Goal: Task Accomplishment & Management: Complete application form

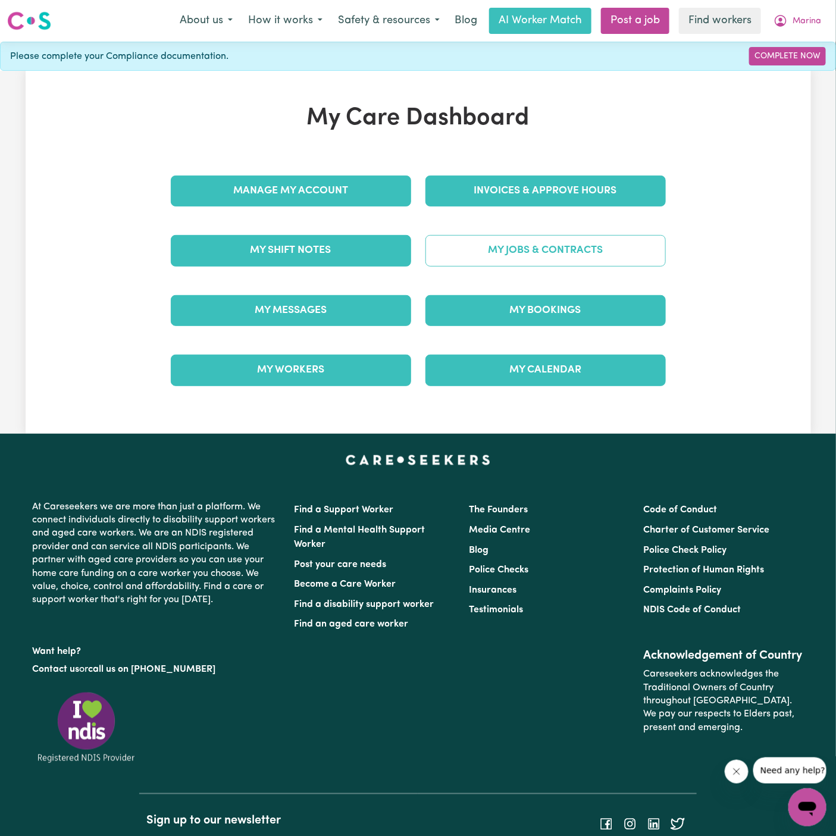
click at [594, 244] on link "My Jobs & Contracts" at bounding box center [546, 250] width 240 height 31
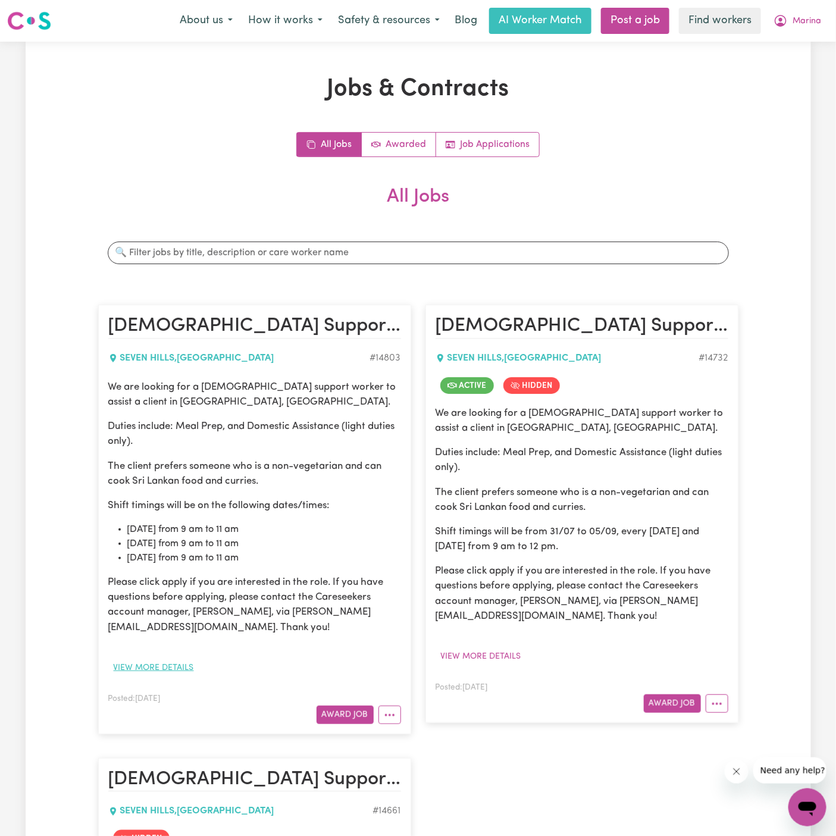
click at [168, 673] on button "View more details" at bounding box center [153, 668] width 91 height 18
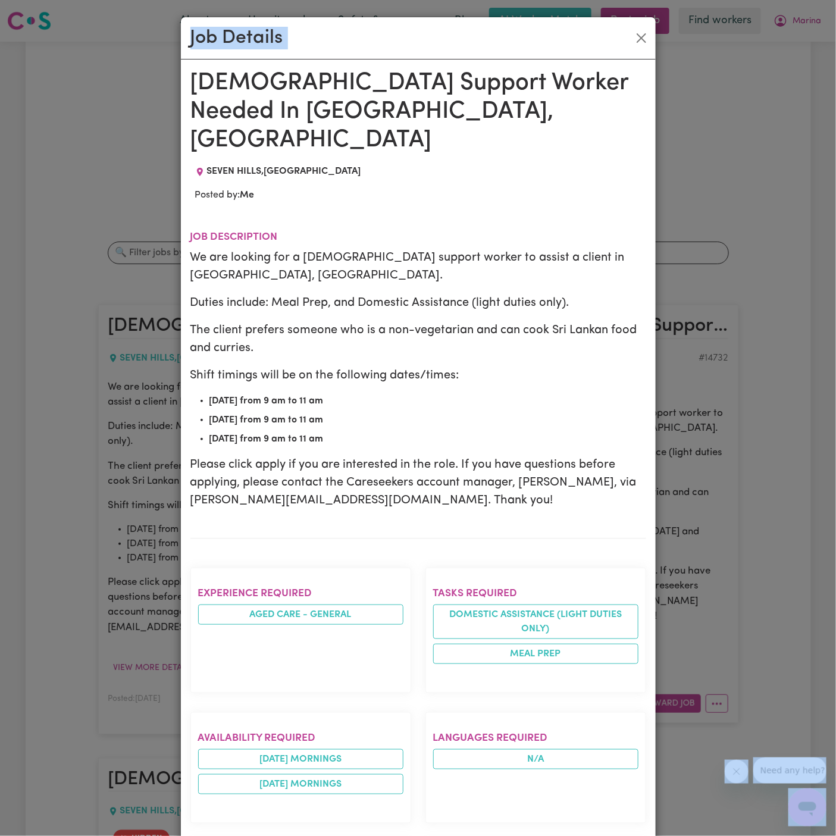
drag, startPoint x: 192, startPoint y: 80, endPoint x: 410, endPoint y: 837, distance: 787.4
click at [410, 836] on html "Menu About us How it works Safety & resources Blog AI Worker Match Post a job F…" at bounding box center [418, 848] width 836 height 1696
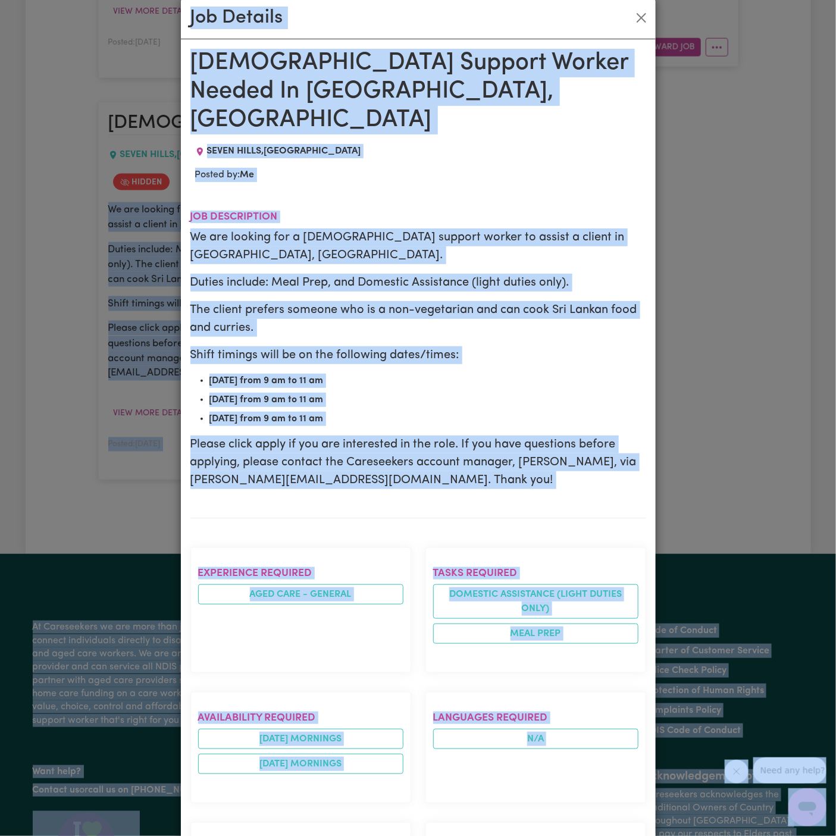
scroll to position [663, 0]
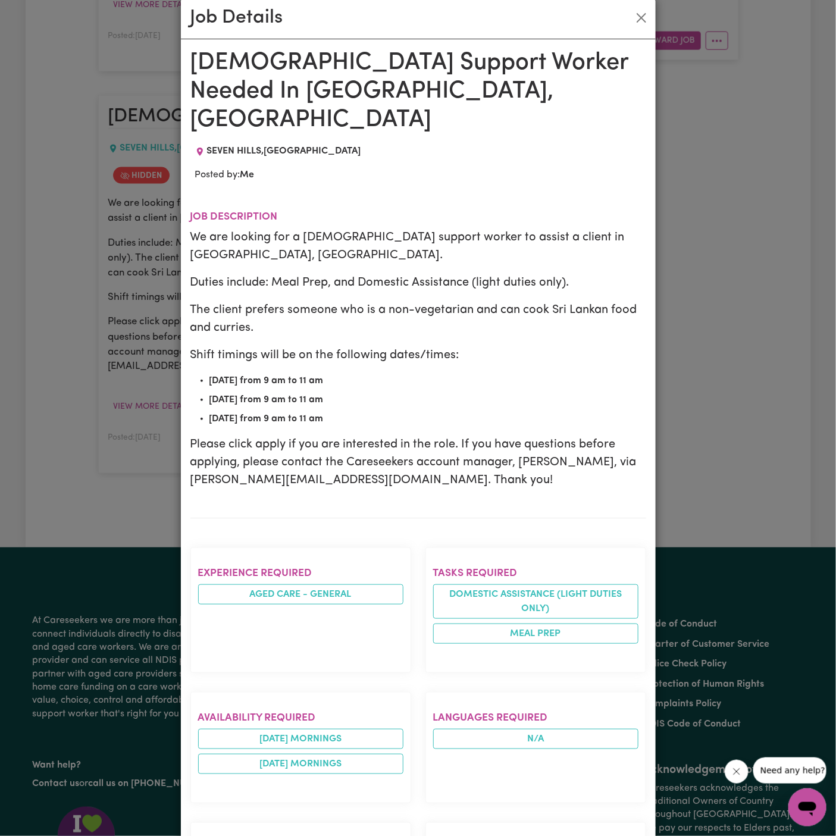
click at [435, 712] on h2 "Languages required" at bounding box center [535, 718] width 205 height 12
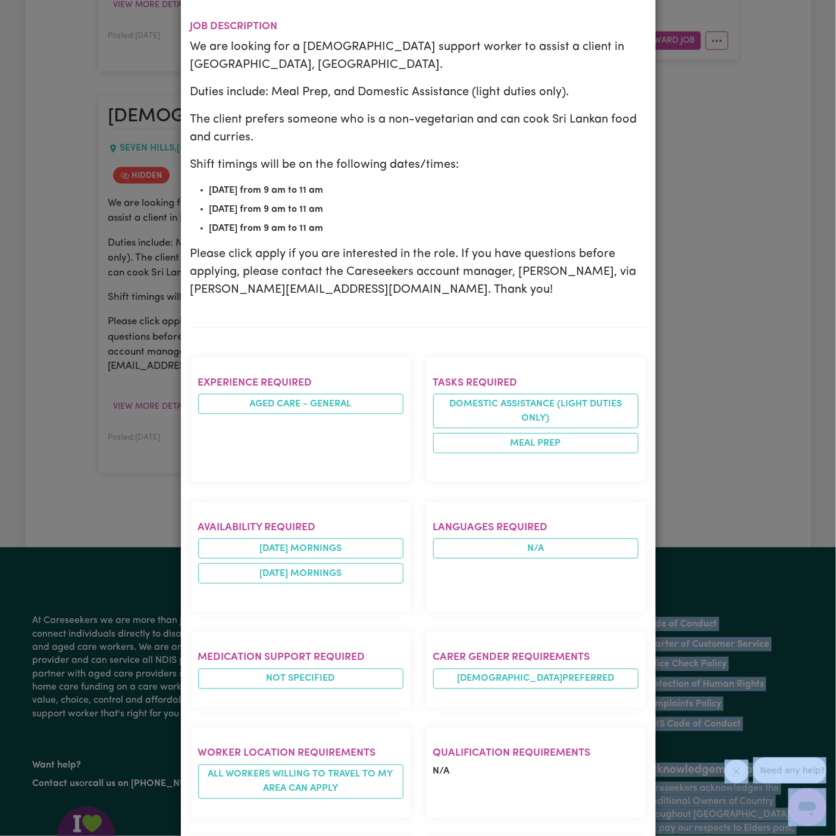
scroll to position [268, 0]
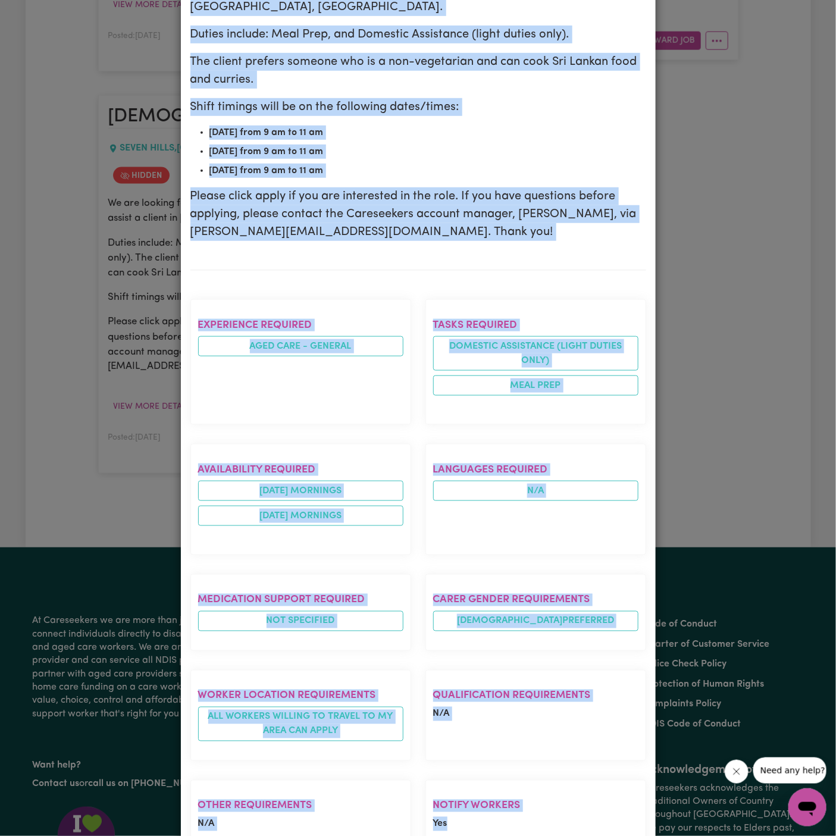
drag, startPoint x: 191, startPoint y: 78, endPoint x: 507, endPoint y: 787, distance: 775.9
click at [507, 787] on div "[DEMOGRAPHIC_DATA] Support Worker Needed In [GEOGRAPHIC_DATA], [GEOGRAPHIC_DATA…" at bounding box center [418, 440] width 456 height 1278
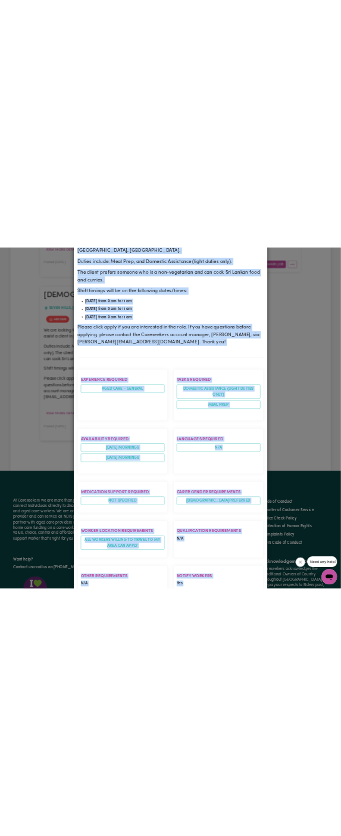
scroll to position [486, 0]
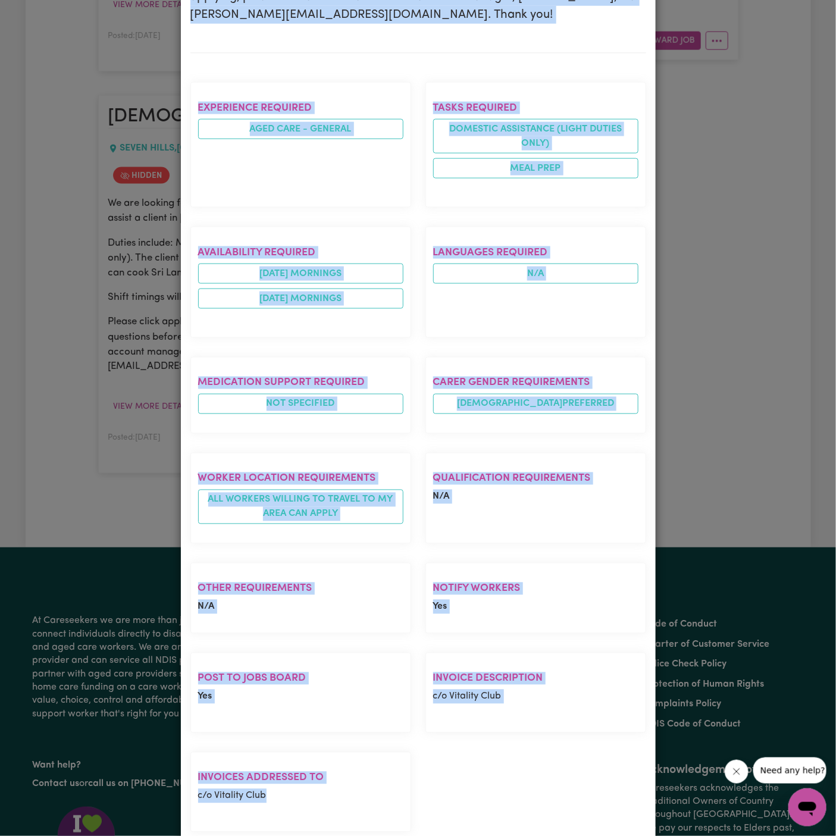
copy div "[DEMOGRAPHIC_DATA] Support Worker Needed In [GEOGRAPHIC_DATA], [GEOGRAPHIC_DATA…"
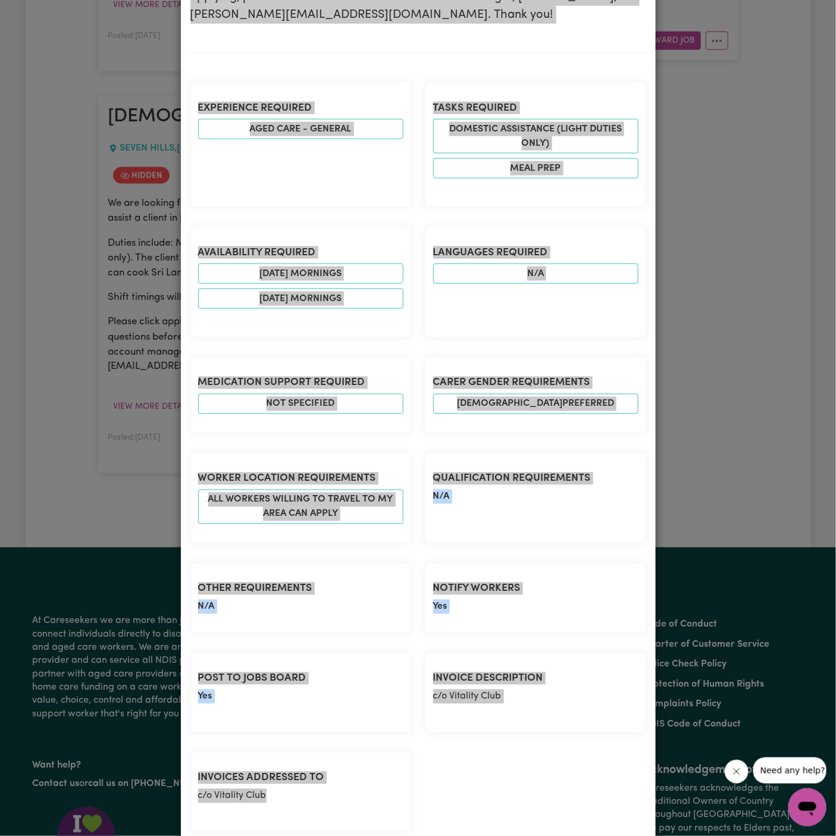
scroll to position [0, 0]
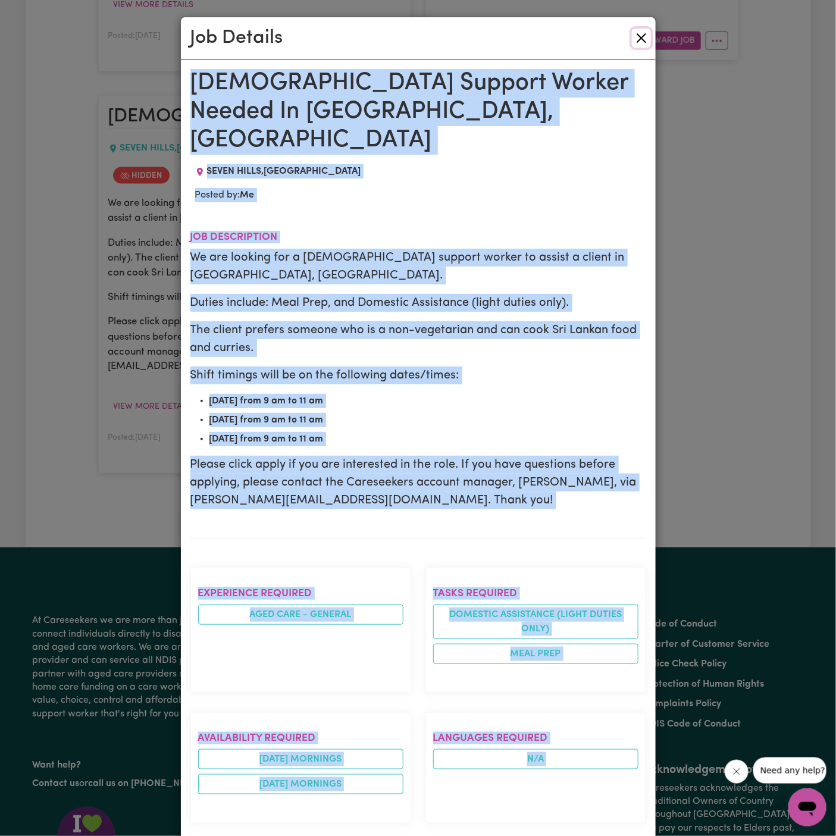
click at [641, 35] on button "Close" at bounding box center [641, 38] width 19 height 19
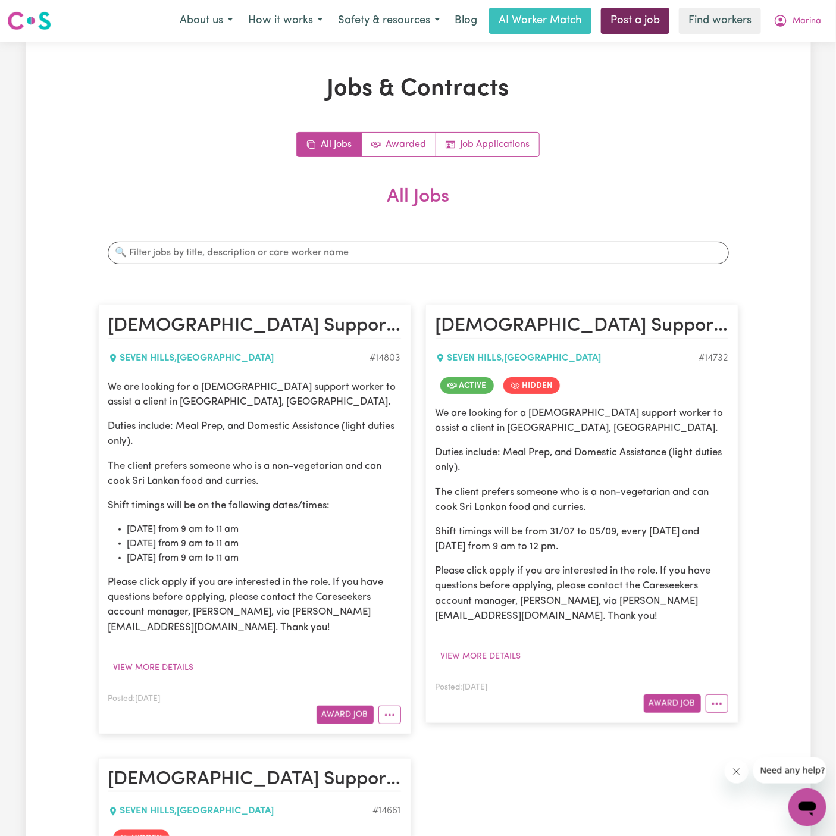
click at [634, 24] on link "Post a job" at bounding box center [635, 21] width 68 height 26
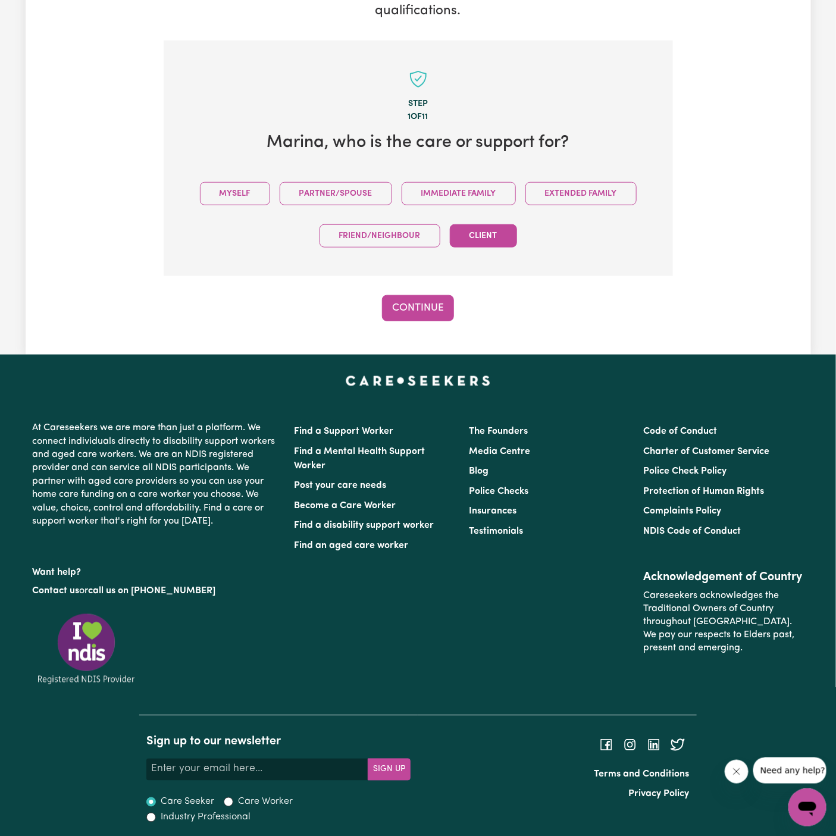
scroll to position [222, 0]
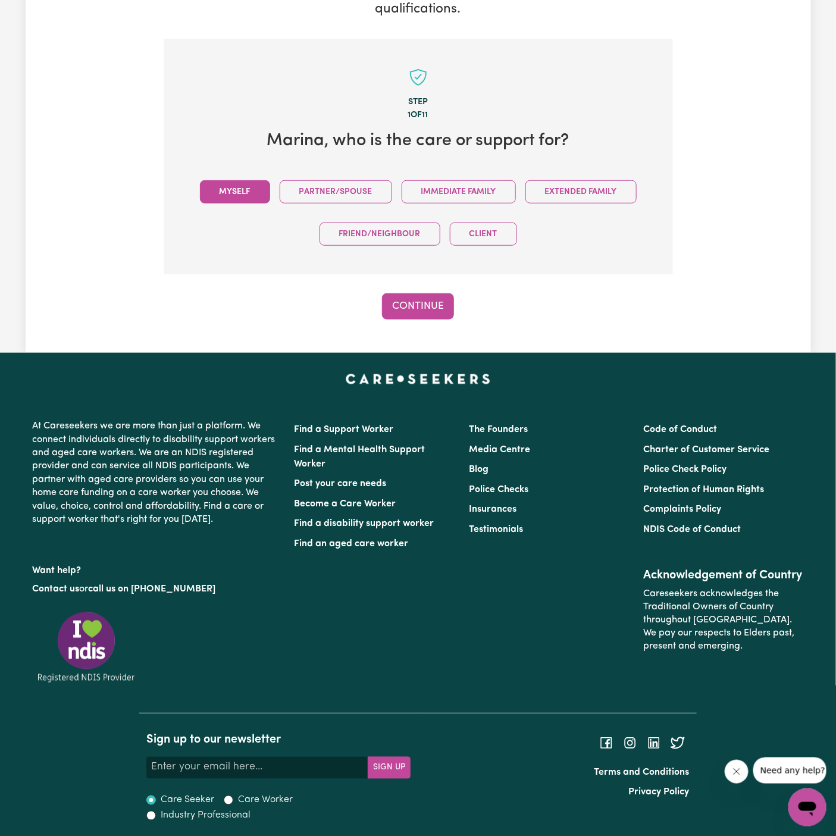
click at [237, 196] on button "Myself" at bounding box center [235, 191] width 70 height 23
click at [401, 303] on button "Continue" at bounding box center [418, 306] width 72 height 26
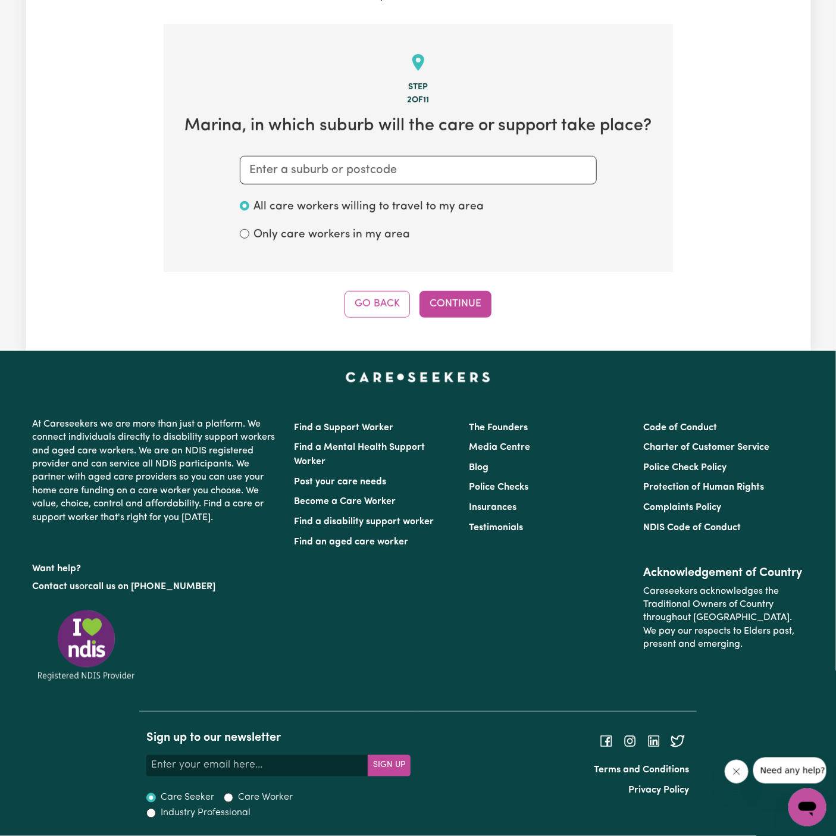
scroll to position [256, 0]
click at [449, 165] on input "text" at bounding box center [418, 170] width 357 height 29
paste input "[GEOGRAPHIC_DATA],"
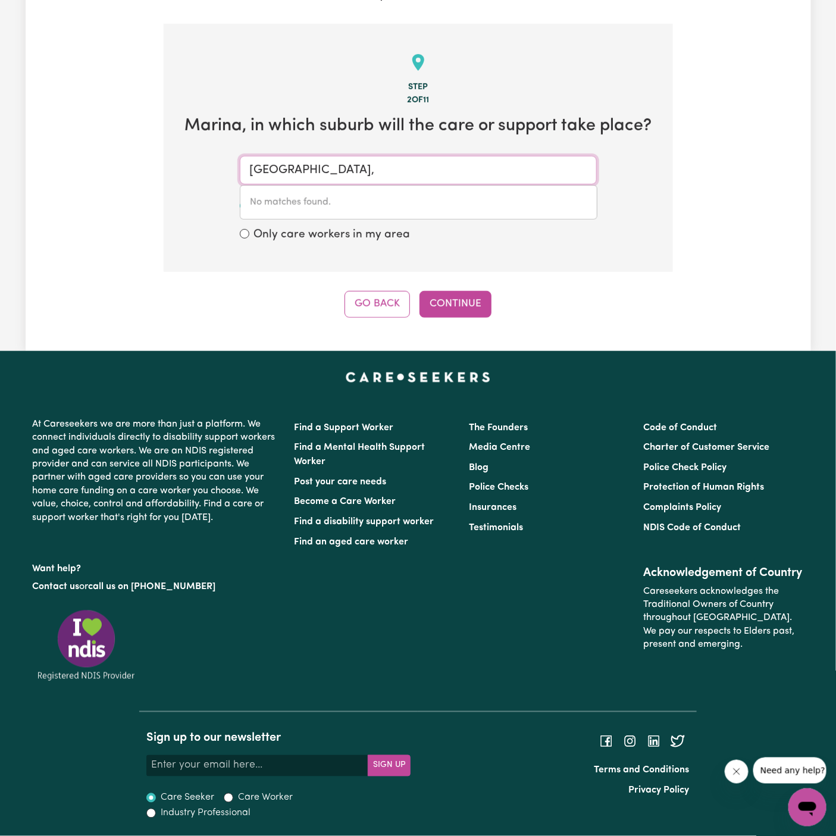
type input "[GEOGRAPHIC_DATA]"
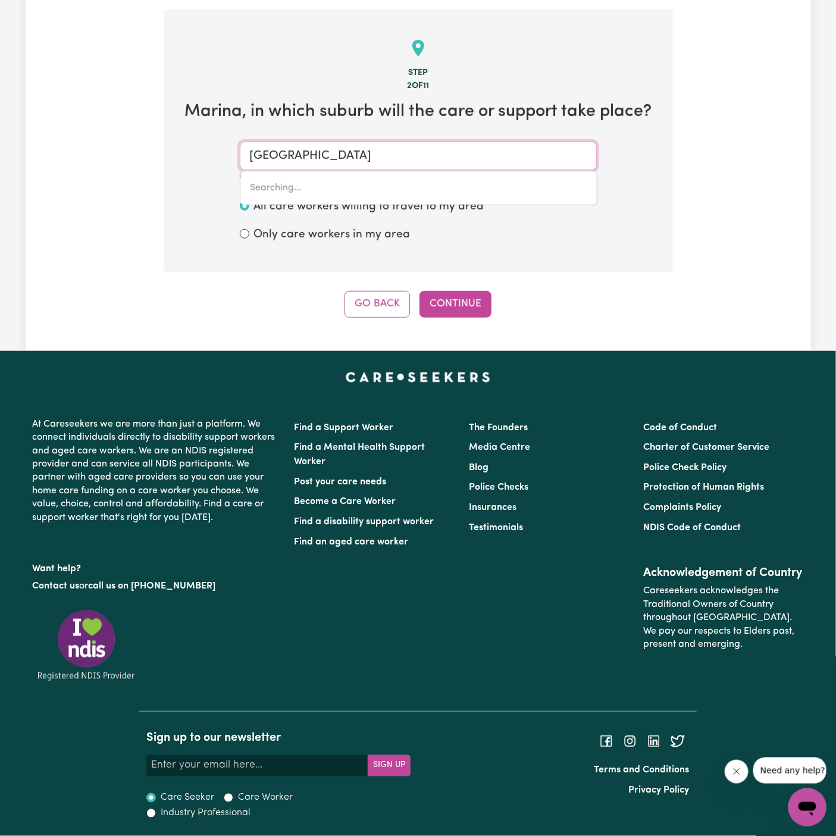
type input "[GEOGRAPHIC_DATA], [GEOGRAPHIC_DATA], 2147"
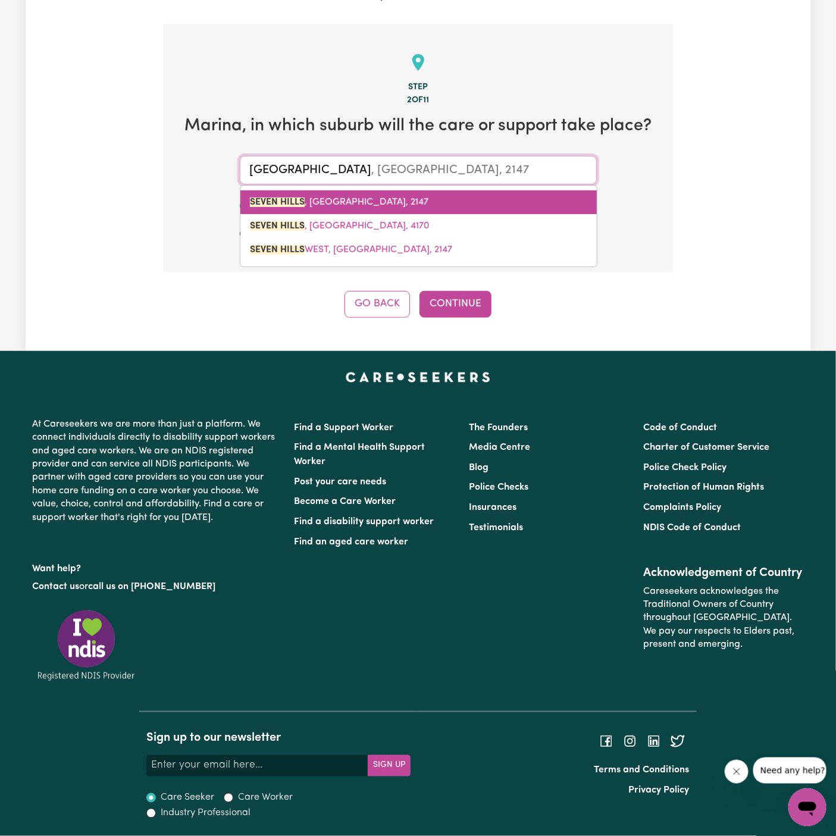
click at [418, 205] on link "[GEOGRAPHIC_DATA] , [GEOGRAPHIC_DATA], 2147" at bounding box center [418, 202] width 357 height 24
type input "[GEOGRAPHIC_DATA], [GEOGRAPHIC_DATA], 2147"
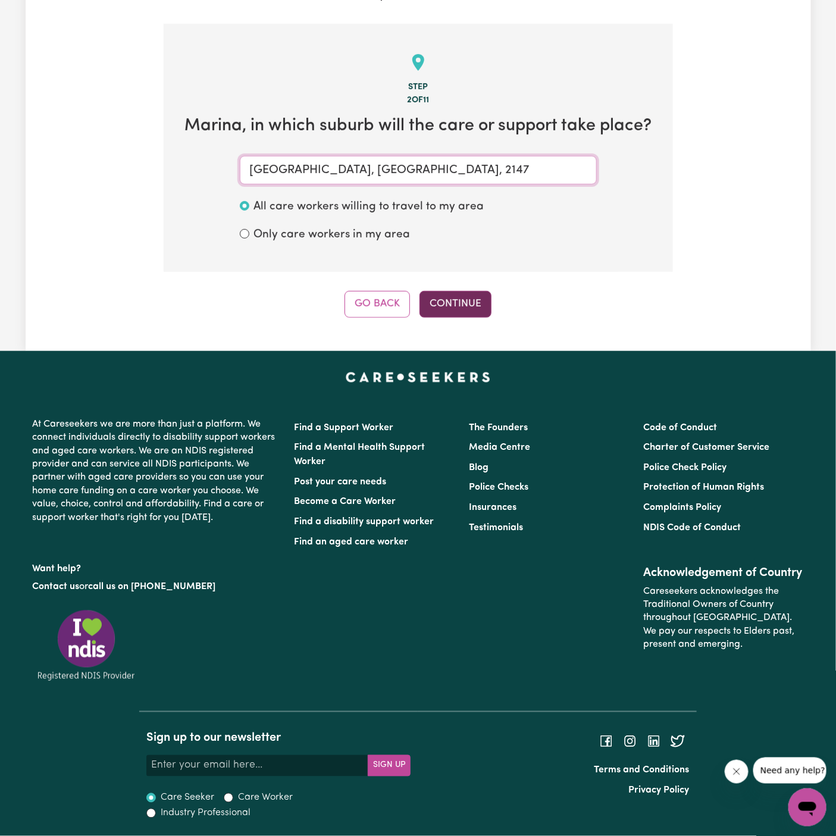
type input "[GEOGRAPHIC_DATA], [GEOGRAPHIC_DATA], 2147"
click at [455, 307] on button "Continue" at bounding box center [456, 304] width 72 height 26
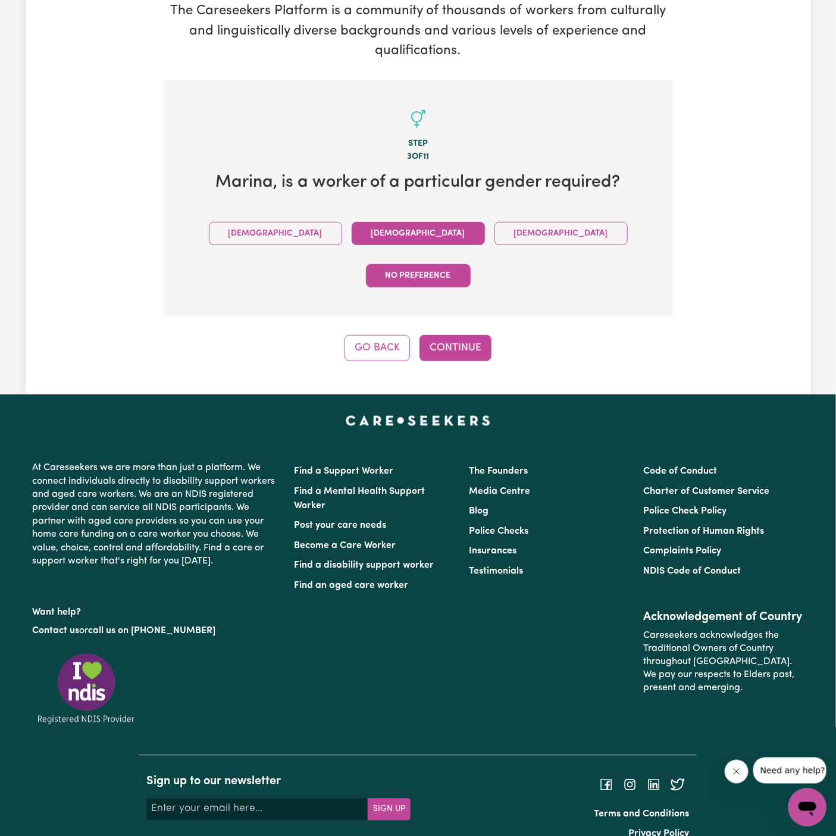
click at [356, 232] on button "[DEMOGRAPHIC_DATA]" at bounding box center [418, 233] width 133 height 23
click at [454, 335] on button "Continue" at bounding box center [456, 348] width 72 height 26
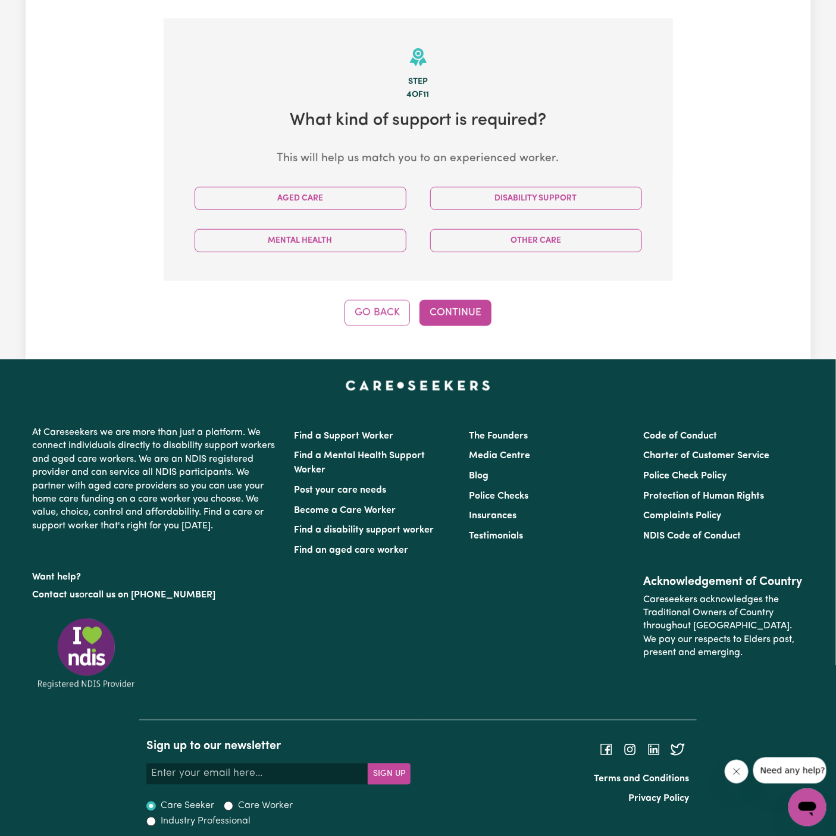
scroll to position [249, 0]
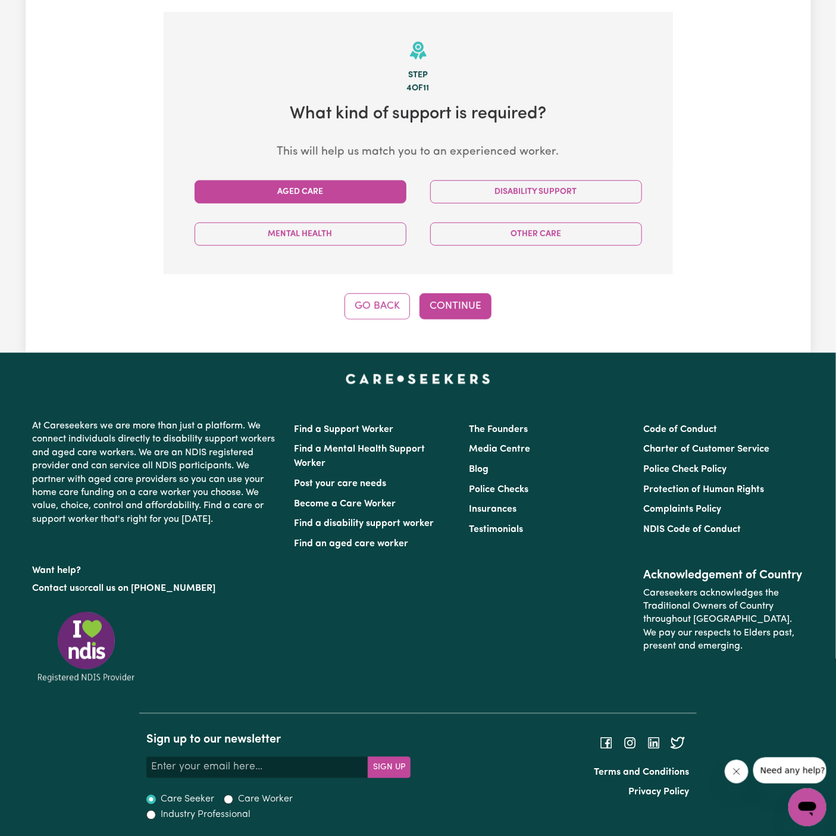
click at [374, 185] on button "Aged Care" at bounding box center [301, 191] width 212 height 23
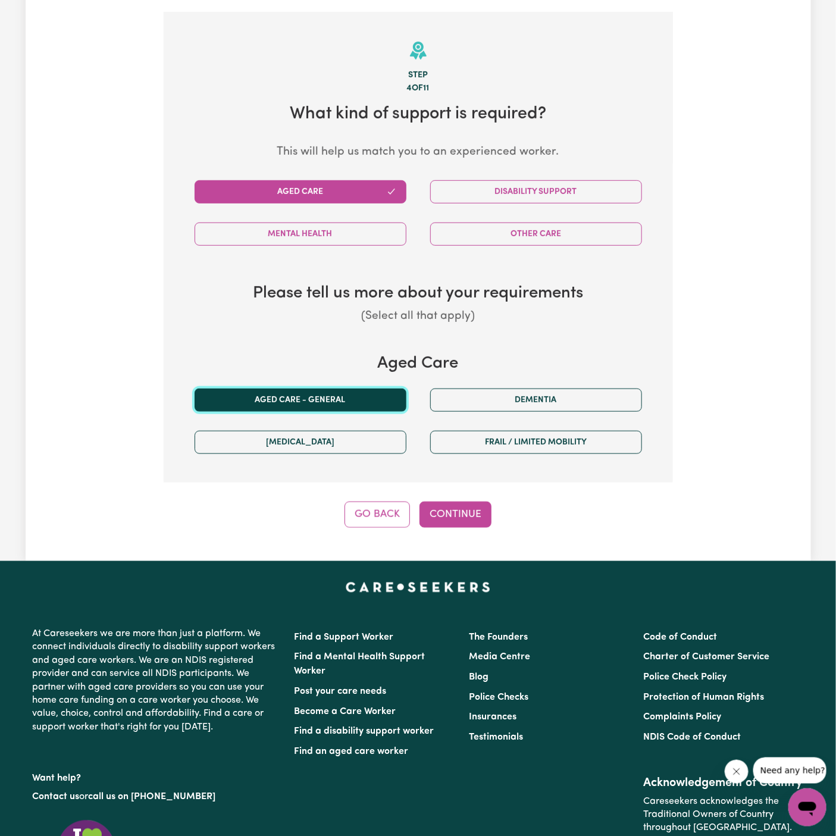
click at [307, 407] on button "Aged care - General" at bounding box center [301, 400] width 212 height 23
click at [437, 513] on button "Continue" at bounding box center [456, 515] width 72 height 26
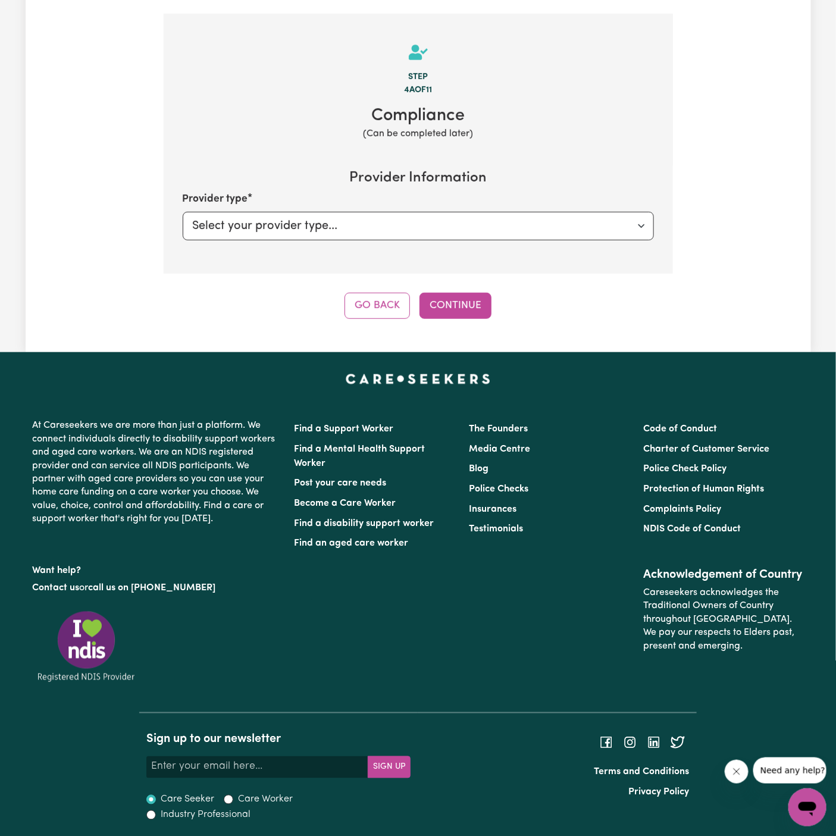
click at [502, 317] on div "Go Back Continue" at bounding box center [418, 306] width 509 height 26
click at [480, 309] on button "Continue" at bounding box center [456, 306] width 72 height 26
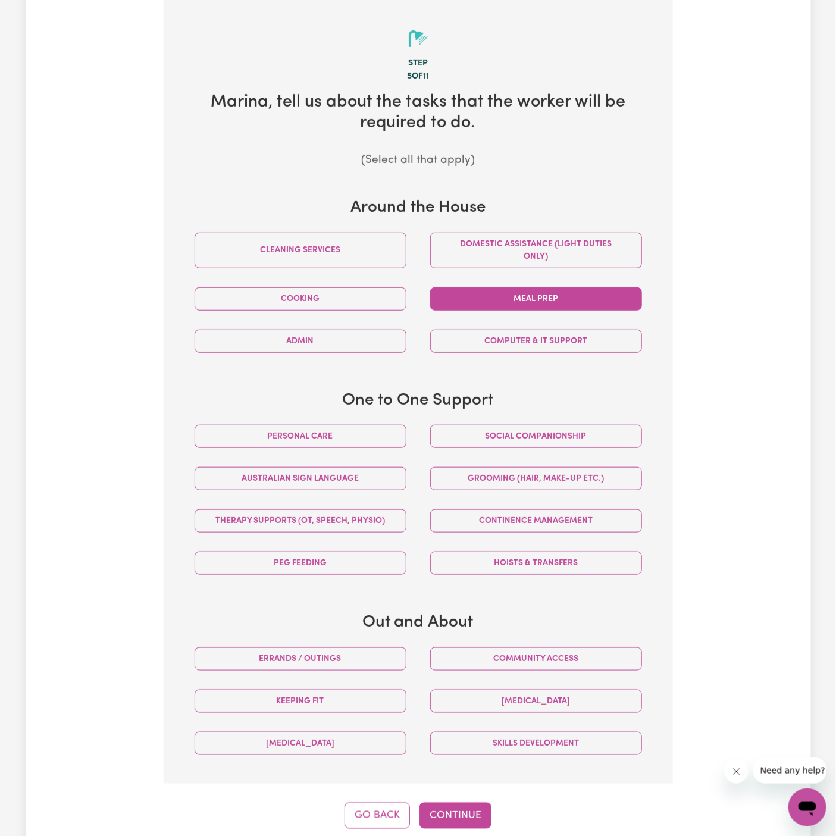
click at [532, 299] on button "Meal prep" at bounding box center [536, 298] width 212 height 23
click at [489, 258] on button "Domestic assistance (light duties only)" at bounding box center [536, 251] width 212 height 36
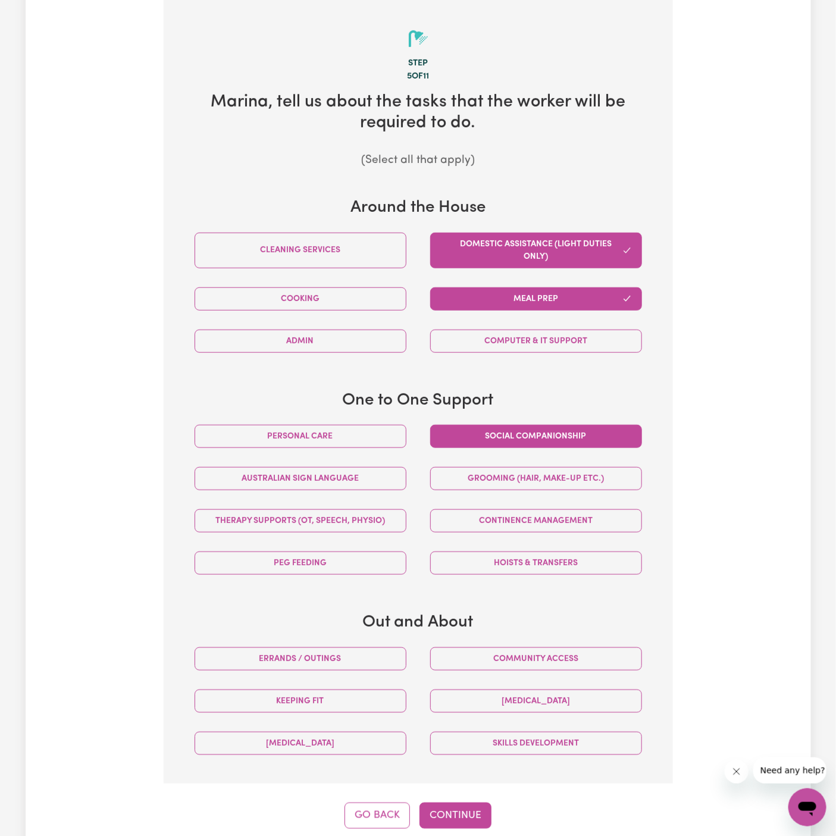
click at [540, 427] on button "Social companionship" at bounding box center [536, 436] width 212 height 23
click at [449, 797] on div "Step 5 of 11 Marina , tell us about the tasks that the worker will be required …" at bounding box center [418, 414] width 509 height 829
click at [462, 822] on button "Continue" at bounding box center [456, 816] width 72 height 26
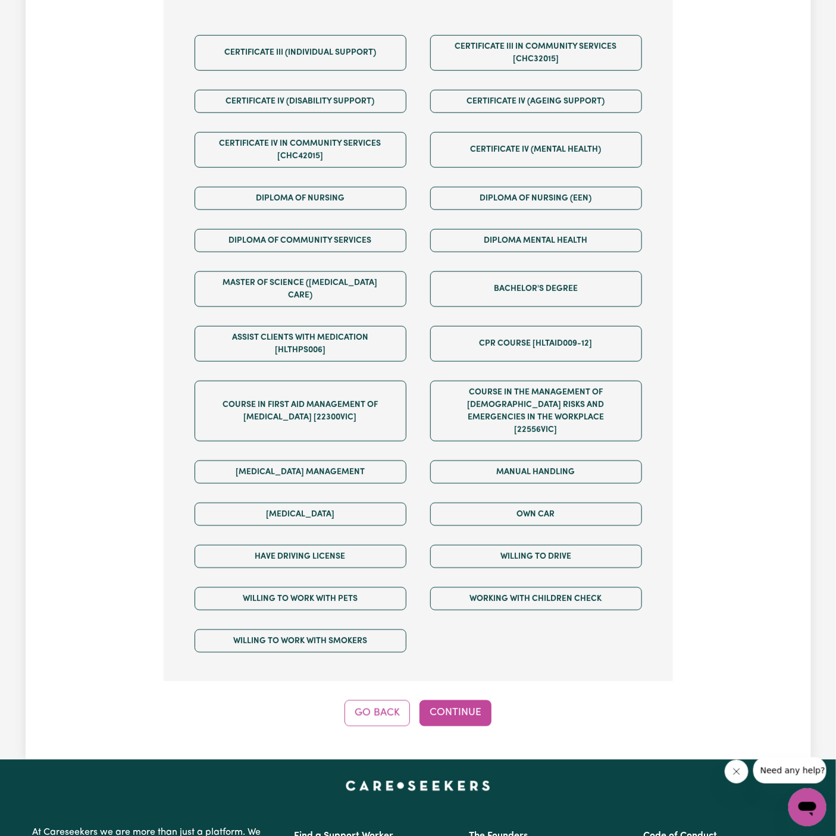
click at [461, 701] on button "Continue" at bounding box center [456, 714] width 72 height 26
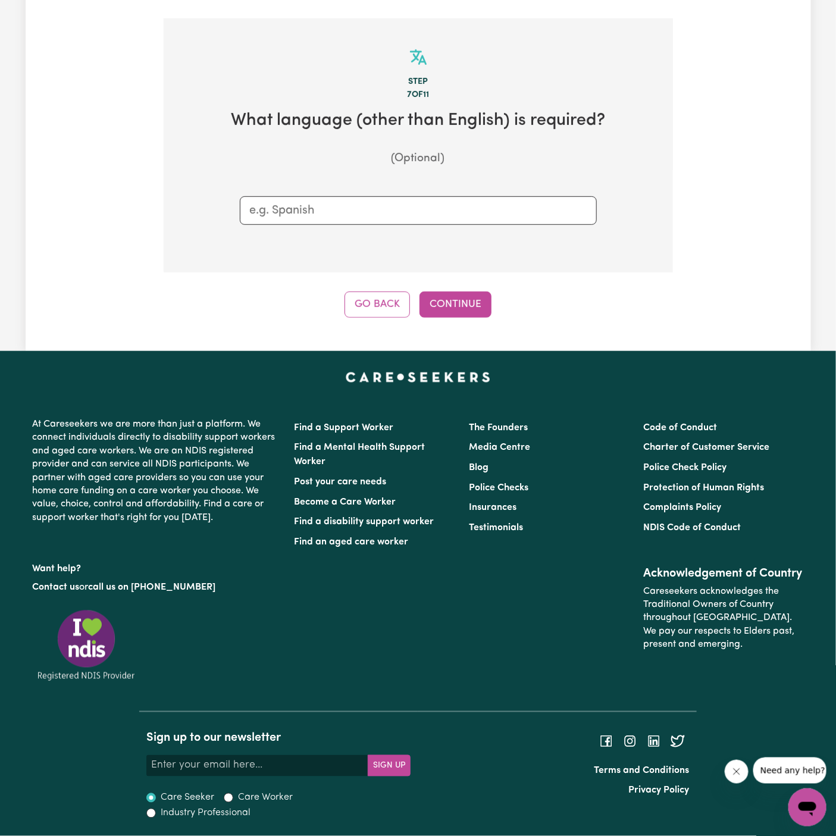
scroll to position [241, 0]
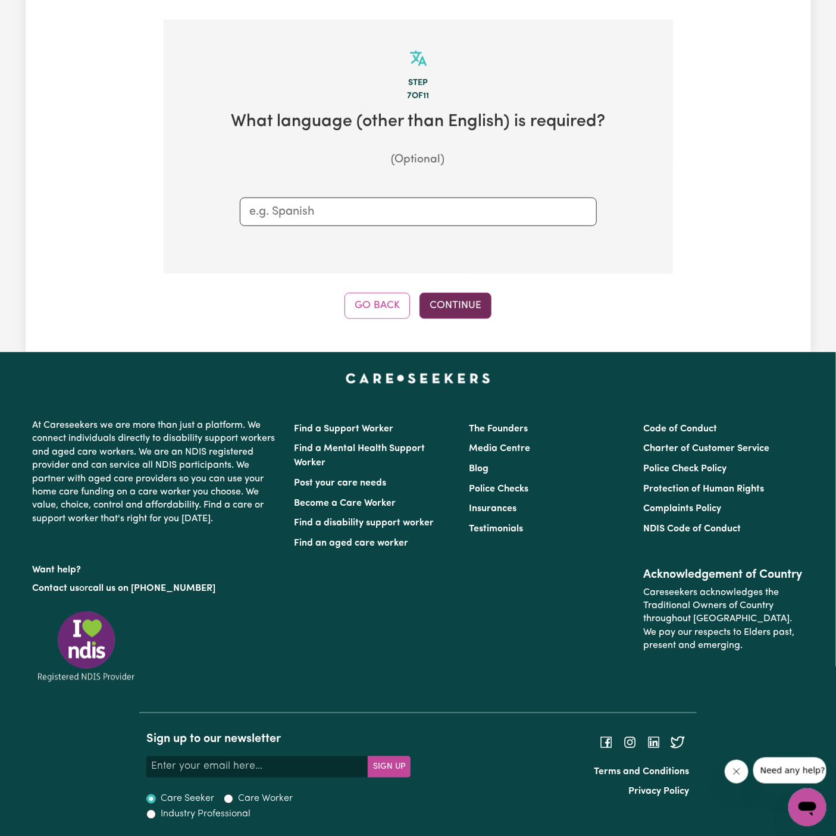
click at [469, 294] on button "Continue" at bounding box center [456, 306] width 72 height 26
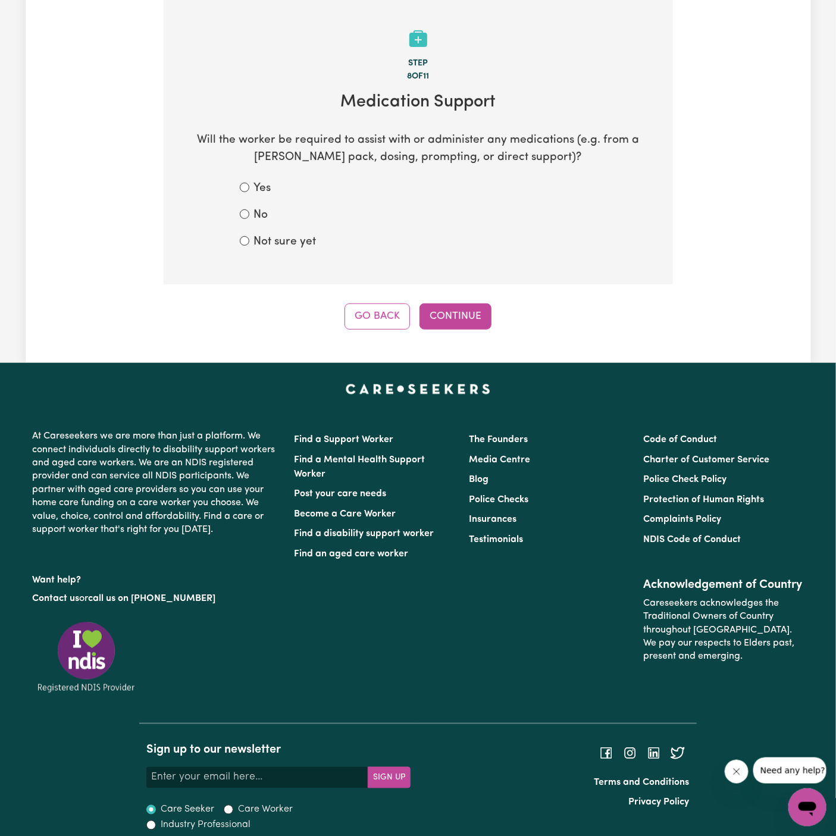
click at [251, 229] on form "Yes No Not sure yet" at bounding box center [418, 215] width 357 height 70
click at [260, 207] on label "No" at bounding box center [261, 215] width 14 height 17
click at [249, 210] on input "No" at bounding box center [245, 215] width 10 height 10
radio input "true"
click at [467, 314] on button "Continue" at bounding box center [456, 317] width 72 height 26
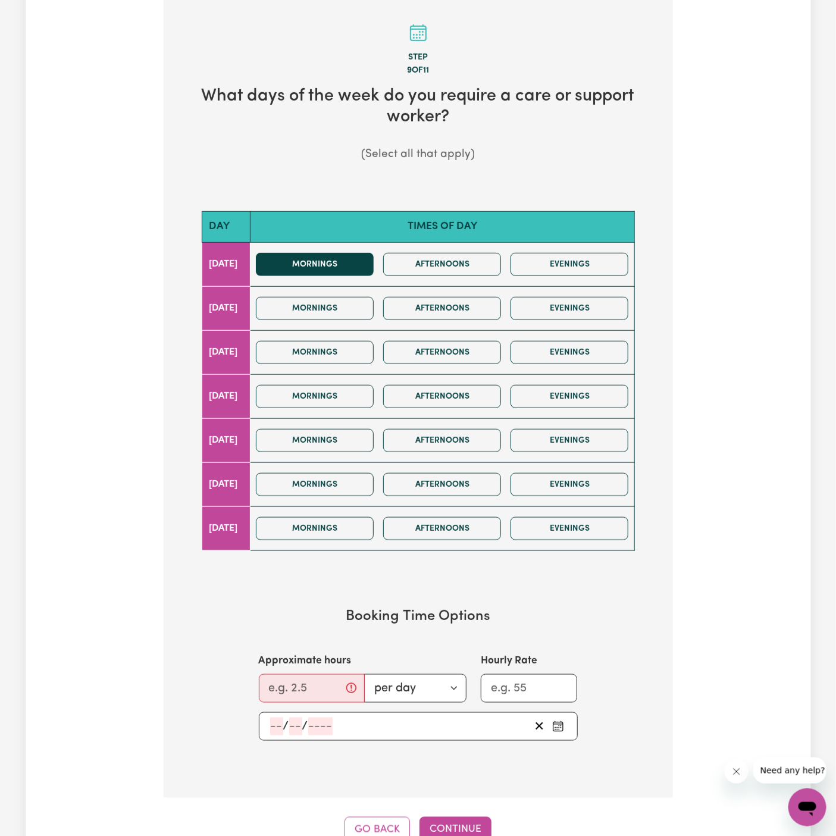
scroll to position [306, 0]
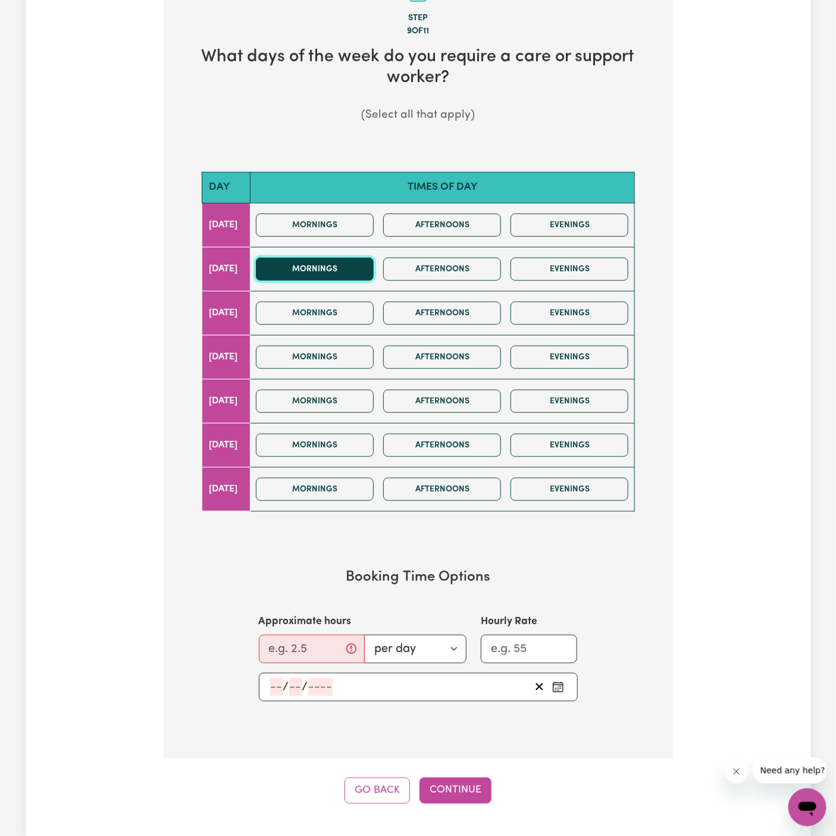
click at [346, 264] on button "Mornings" at bounding box center [315, 269] width 118 height 23
drag, startPoint x: 348, startPoint y: 264, endPoint x: 365, endPoint y: 379, distance: 116.2
click at [365, 379] on tbody "[DATE] Mornings Afternoons Evenings [DATE] Mornings Afternoons Evenings [DATE] …" at bounding box center [418, 357] width 433 height 308
click at [365, 380] on div "Mornings Afternoons Evenings" at bounding box center [442, 401] width 382 height 42
click at [351, 357] on button "Mornings" at bounding box center [315, 357] width 118 height 23
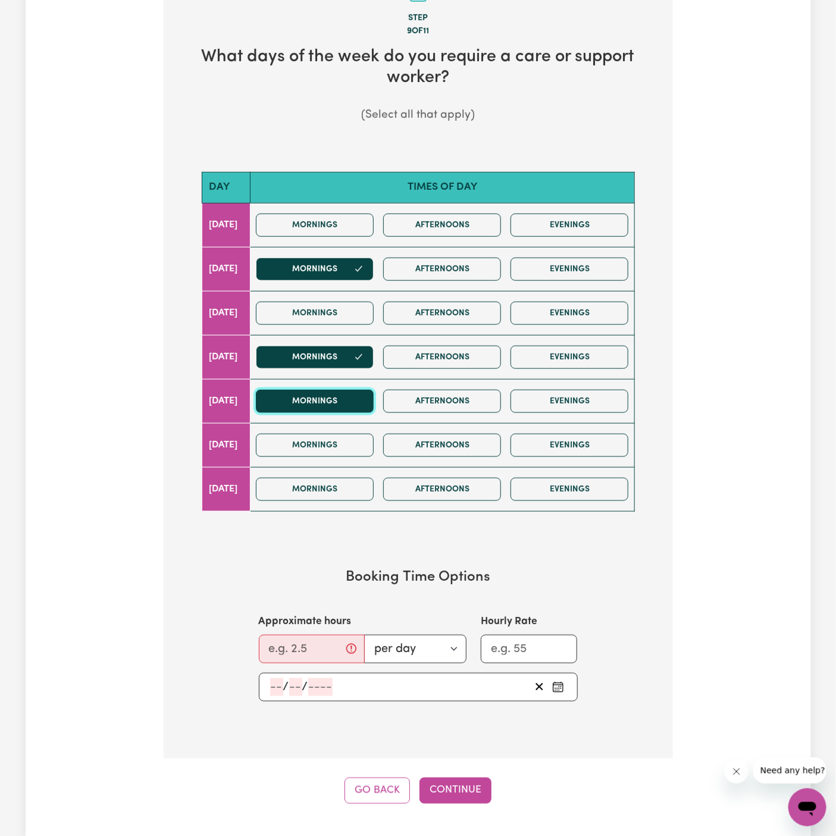
click at [348, 397] on button "Mornings" at bounding box center [315, 401] width 118 height 23
click at [304, 646] on input "Approximate hours" at bounding box center [312, 649] width 106 height 29
type input "3"
click at [275, 680] on input "number" at bounding box center [276, 688] width 13 height 18
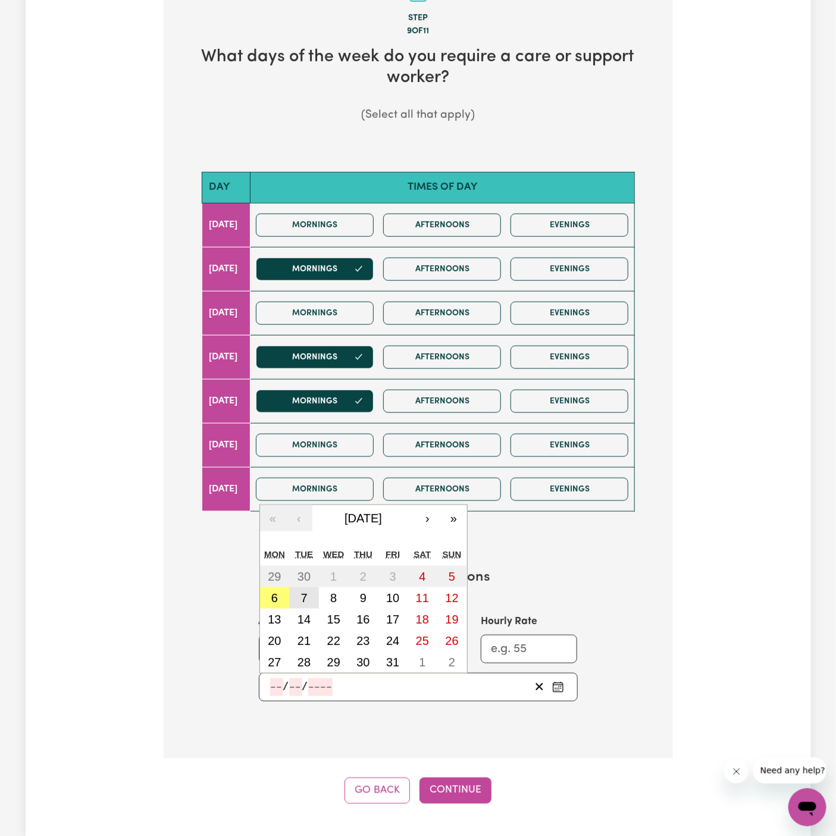
click at [306, 592] on abbr "7" at bounding box center [304, 598] width 7 height 13
type input "[DATE]"
type input "7"
type input "10"
type input "2025"
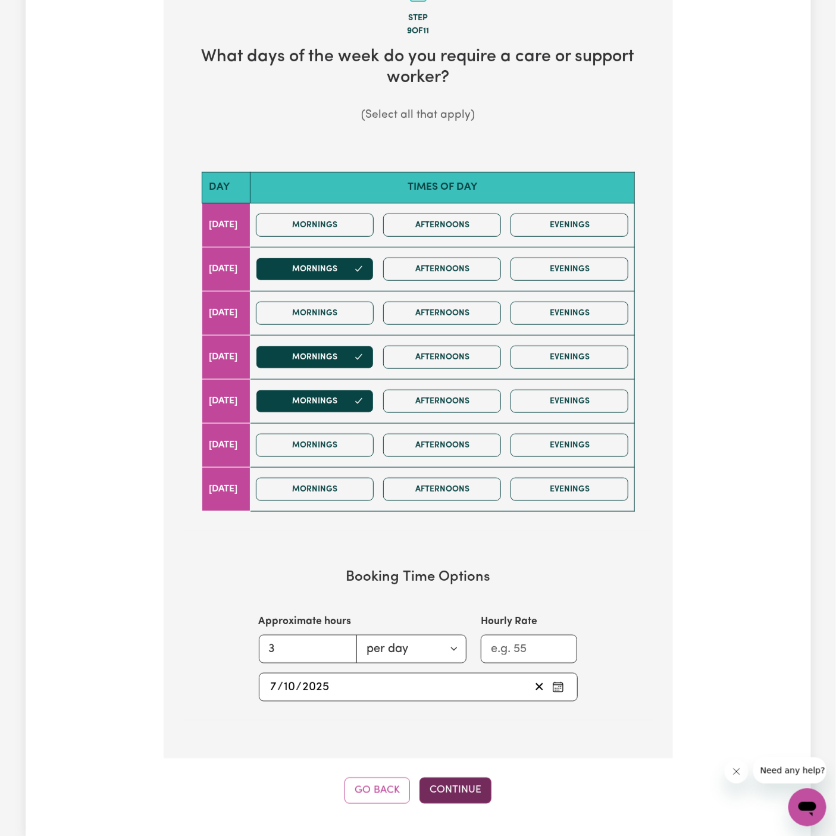
click at [471, 799] on button "Continue" at bounding box center [456, 791] width 72 height 26
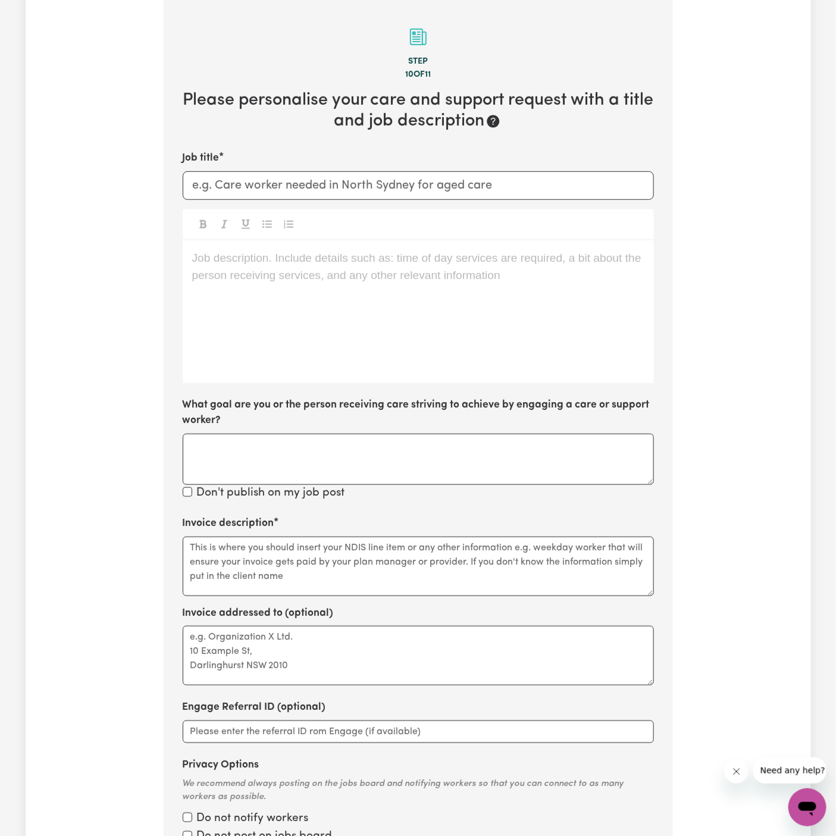
scroll to position [261, 0]
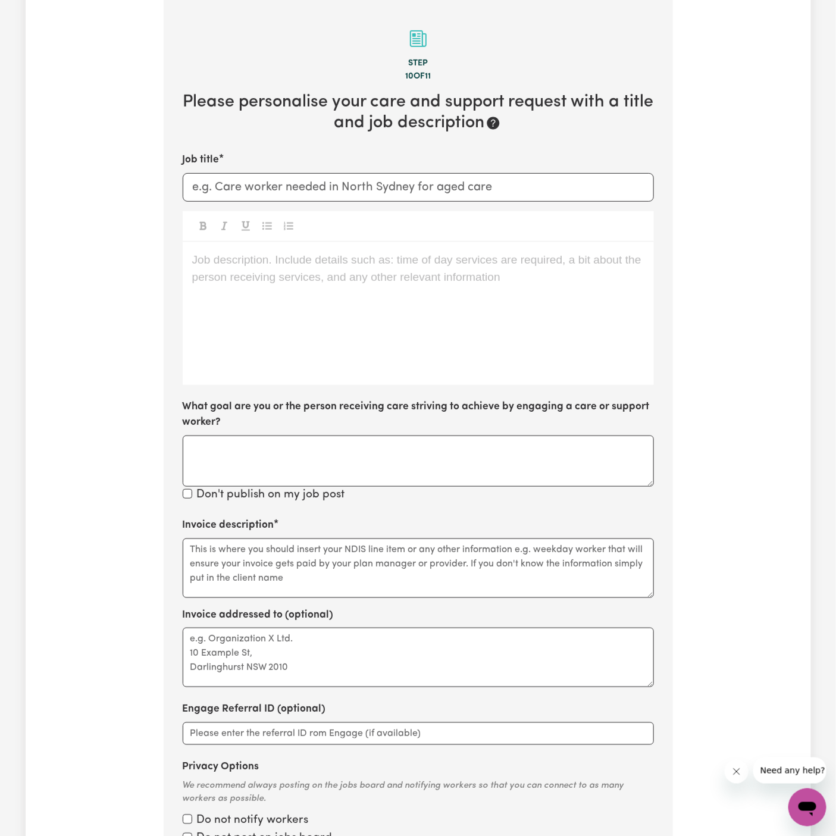
click at [345, 297] on div "Job description. Include details such as: time of day services are required, a …" at bounding box center [418, 313] width 471 height 143
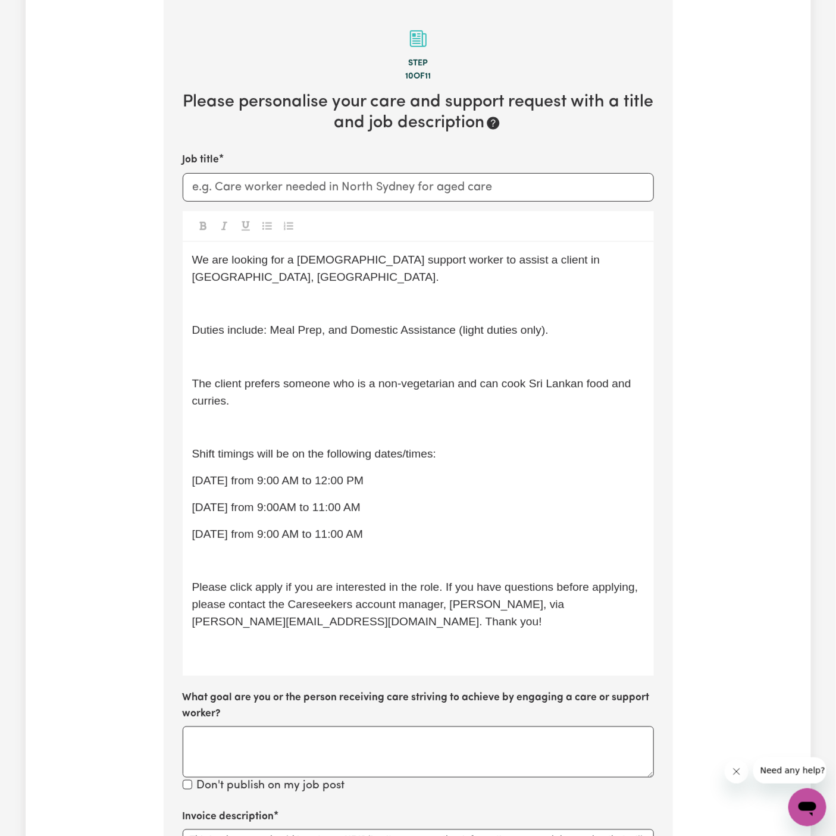
click at [321, 298] on div "We are looking for a [DEMOGRAPHIC_DATA] support worker to assist a client in [G…" at bounding box center [418, 459] width 471 height 435
click at [309, 295] on p "﻿" at bounding box center [418, 303] width 452 height 17
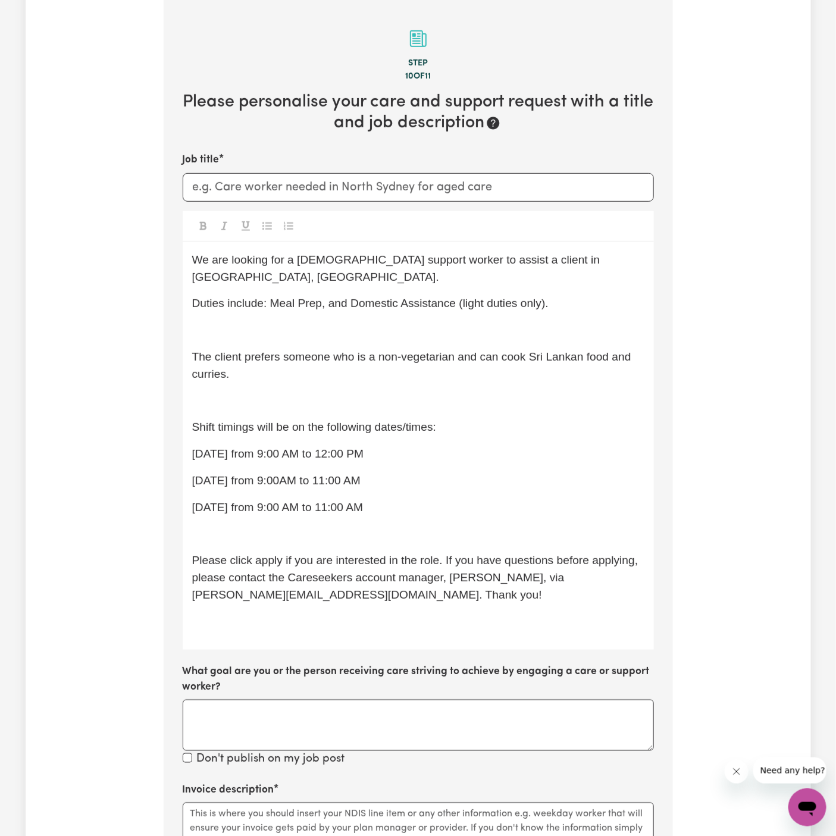
click at [309, 297] on span "Duties include: Meal Prep, and Domestic Assistance (light duties only)." at bounding box center [370, 303] width 357 height 12
click at [286, 322] on p "﻿" at bounding box center [418, 330] width 452 height 17
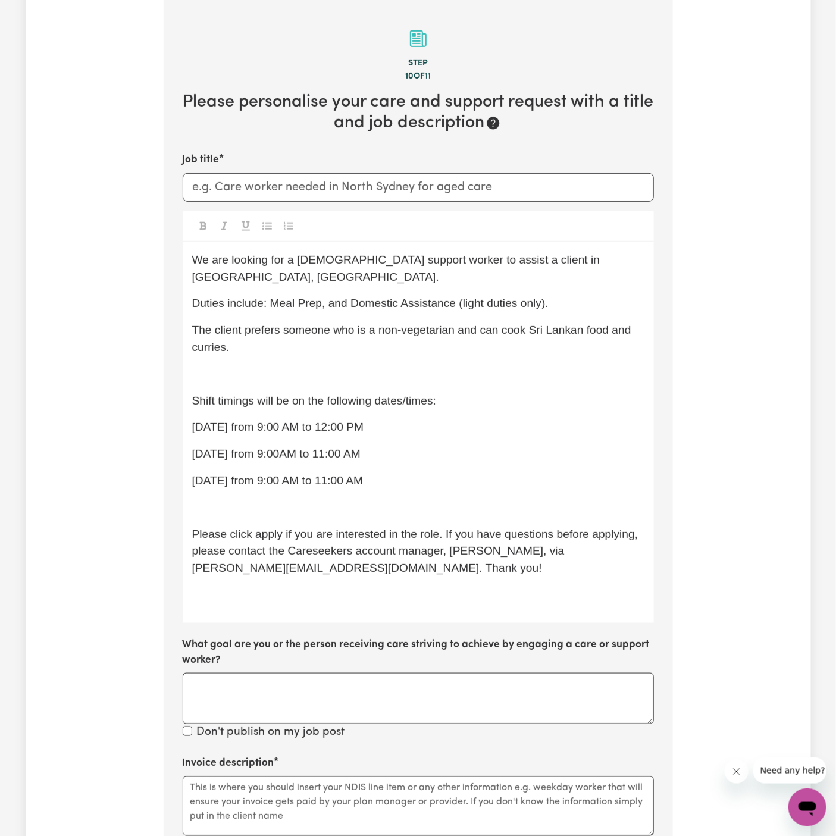
click at [456, 324] on span "The client prefers someone who is a non-vegetarian and can cook Sri Lankan food…" at bounding box center [413, 339] width 442 height 30
click at [293, 366] on p "﻿" at bounding box center [418, 374] width 452 height 17
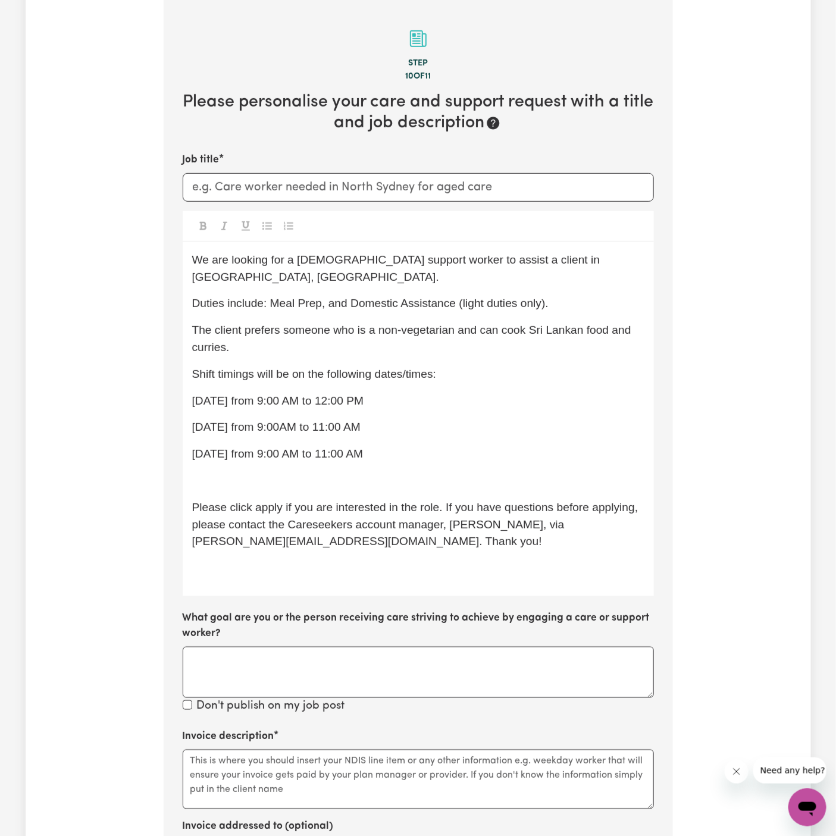
click at [476, 393] on p "[DATE] from 9:00 AM to 12:00 PM" at bounding box center [418, 401] width 452 height 17
click at [440, 419] on p "[DATE] from 9:00AM to 11:00 AM" at bounding box center [418, 427] width 452 height 17
drag, startPoint x: 376, startPoint y: 434, endPoint x: 192, endPoint y: 375, distance: 193.1
click at [192, 375] on div "We are looking for a [DEMOGRAPHIC_DATA] support worker to assist a client in [G…" at bounding box center [418, 419] width 471 height 354
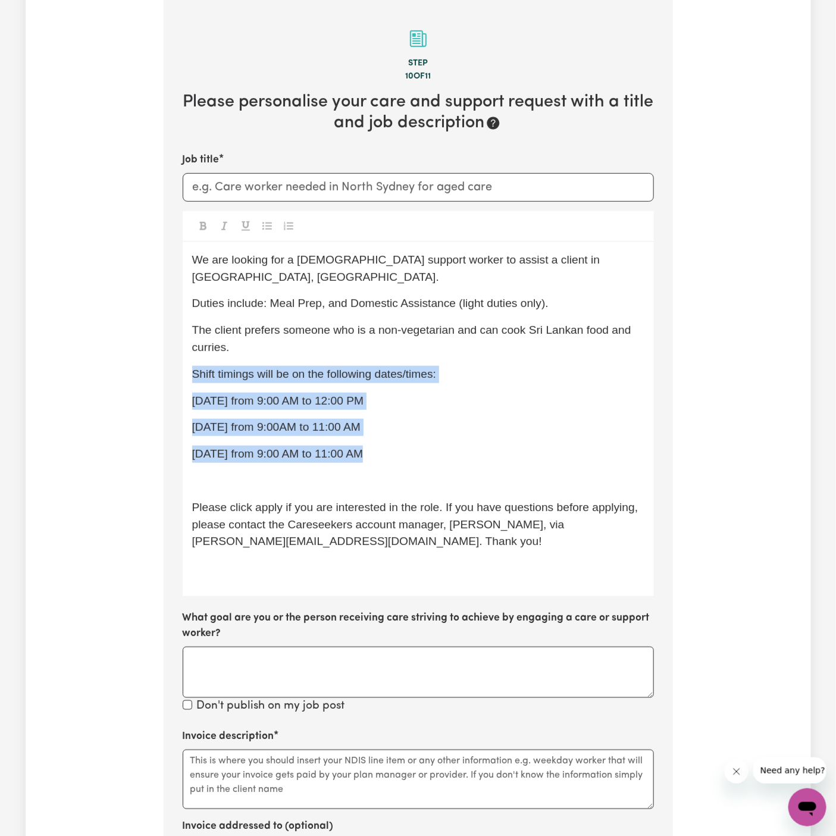
click at [260, 225] on button "Toggle undefined" at bounding box center [267, 225] width 17 height 15
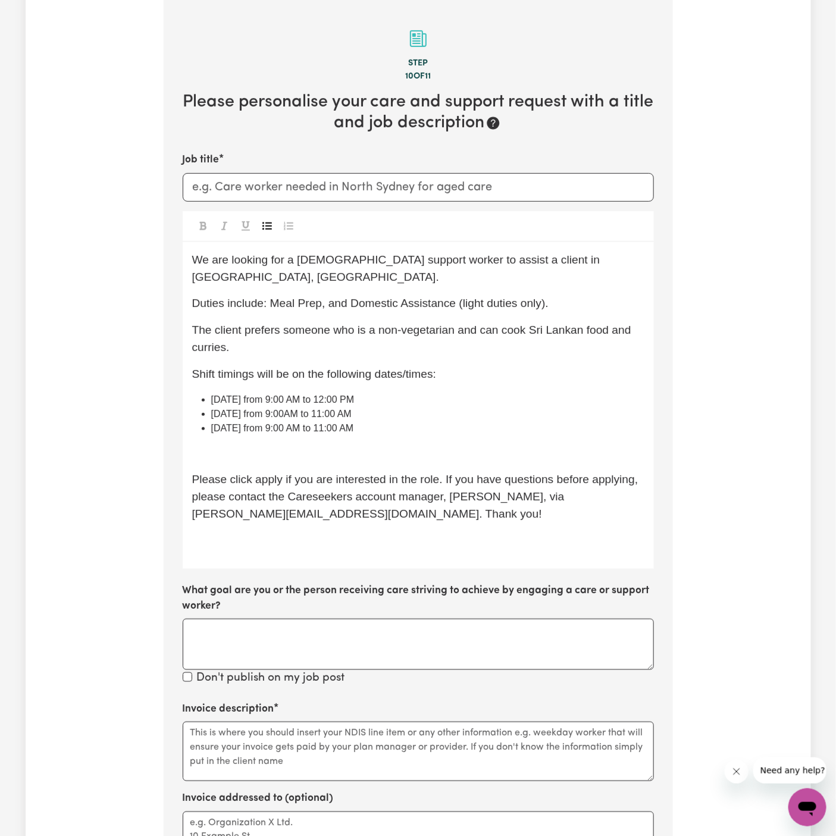
click at [395, 393] on li "[DATE] from 9:00 AM to 12:00 PM" at bounding box center [427, 400] width 433 height 14
drag, startPoint x: 315, startPoint y: 396, endPoint x: 330, endPoint y: 396, distance: 14.9
click at [316, 409] on span "[DATE] from 9:00AM to 11:00 AM" at bounding box center [281, 414] width 140 height 10
click at [319, 409] on span "[DATE] from 9:00AM to 11:00 AM" at bounding box center [281, 414] width 140 height 10
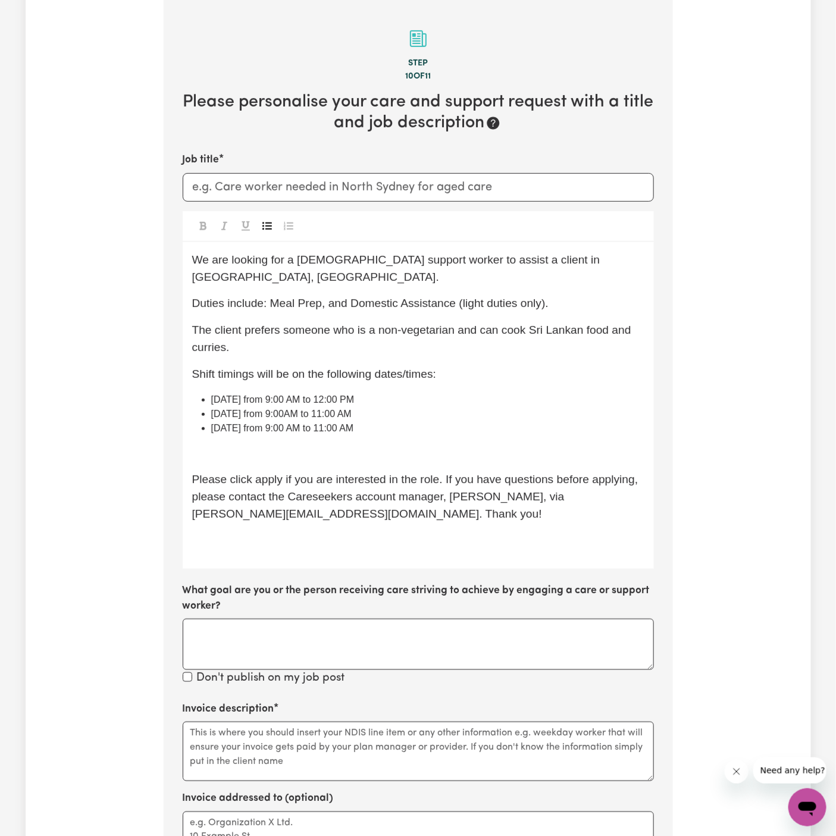
click at [329, 409] on span "[DATE] from 9:00AM to 11:00 AM" at bounding box center [281, 414] width 140 height 10
click at [352, 409] on span "[DATE] from 9:00AM to 11:00 AM" at bounding box center [281, 414] width 140 height 10
click at [323, 409] on span "[DATE] from 9:00AM to 11:00 AM" at bounding box center [281, 414] width 140 height 10
click at [467, 407] on li "[DATE] from 9:00 AM to 11:00 AM" at bounding box center [427, 414] width 433 height 14
click at [298, 297] on span "Duties include: Meal Prep, and Domestic Assistance (light duties only)." at bounding box center [370, 303] width 357 height 12
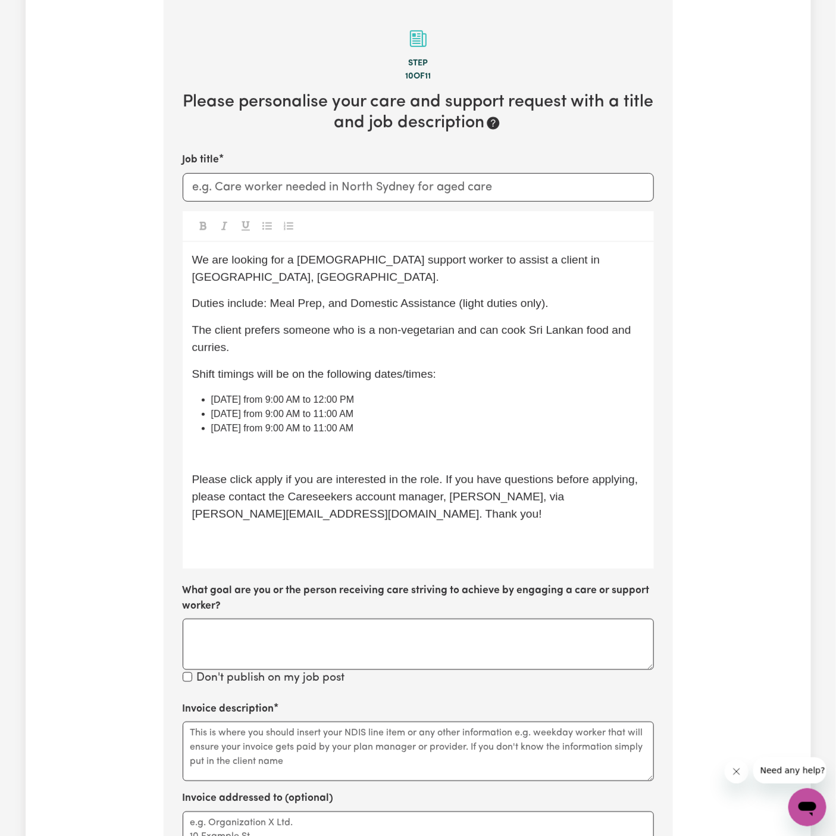
click at [556, 333] on p "The client prefers someone who is a non-vegetarian and can cook Sri Lankan food…" at bounding box center [418, 339] width 452 height 35
click at [475, 298] on div "We are looking for a [DEMOGRAPHIC_DATA] support worker to assist a client in [G…" at bounding box center [418, 405] width 471 height 327
drag, startPoint x: 476, startPoint y: 298, endPoint x: 473, endPoint y: 305, distance: 8.5
click at [479, 298] on div "We are looking for a [DEMOGRAPHIC_DATA] support worker to assist a client in [G…" at bounding box center [418, 405] width 471 height 327
click at [320, 445] on p "﻿" at bounding box center [418, 453] width 452 height 17
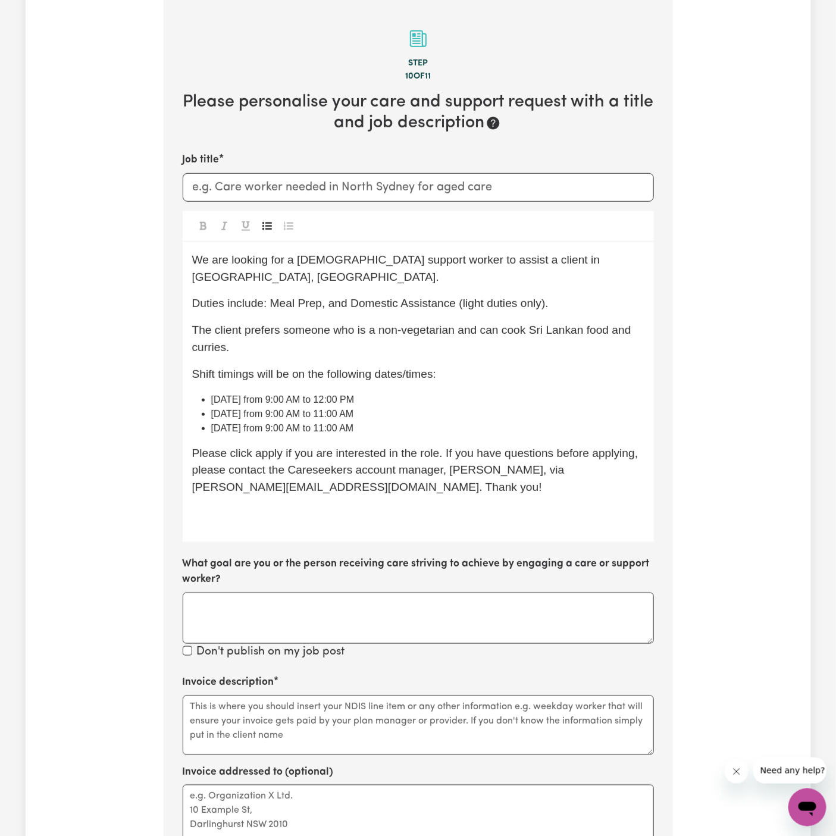
click at [354, 295] on p "Duties include: Meal Prep, and Domestic Assistance (light duties only)." at bounding box center [418, 303] width 452 height 17
click at [320, 297] on span "Duties include: Meal Prep, and Domestic Assistance (light duties only)." at bounding box center [370, 303] width 357 height 12
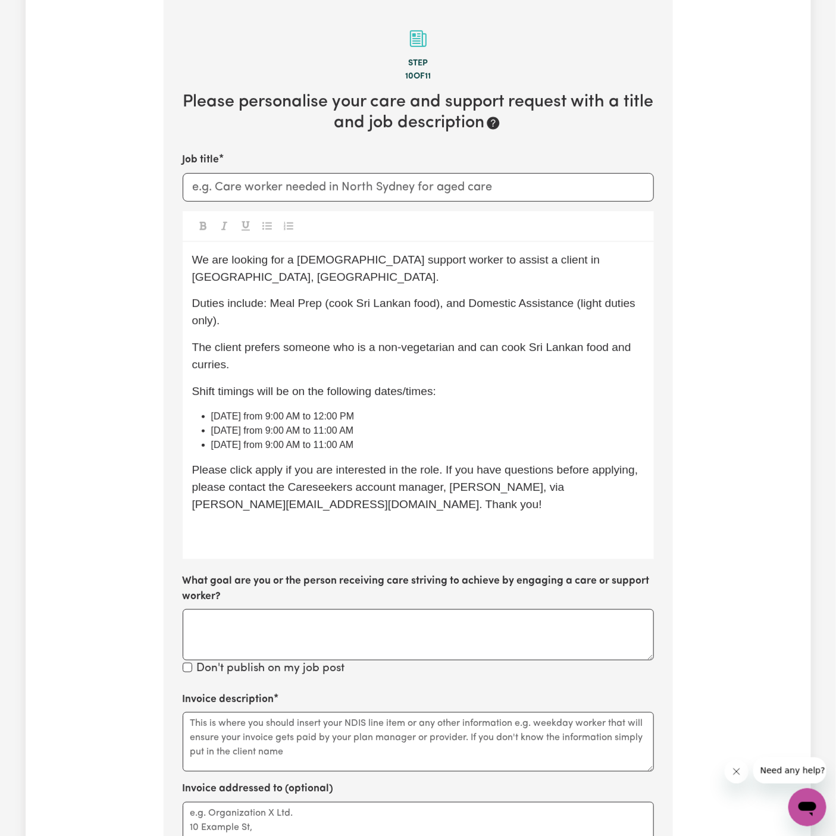
click at [293, 277] on div "We are looking for a [DEMOGRAPHIC_DATA] support worker to assist a client in [G…" at bounding box center [418, 400] width 471 height 317
click at [484, 318] on div "We are looking for a [DEMOGRAPHIC_DATA] support worker to assist a client in [G…" at bounding box center [418, 400] width 471 height 317
click at [542, 297] on span "Duties include Meal Preparation (cooking Sri Lankan food) and Domestic Assistan…" at bounding box center [406, 312] width 429 height 30
click at [600, 304] on p "Duties include Meal Preparation (cooking Sri Lankan food) and Domestic Assistan…" at bounding box center [418, 312] width 452 height 35
click at [442, 464] on span "Please click apply if you are interested in the role. If you have questions bef…" at bounding box center [416, 487] width 449 height 47
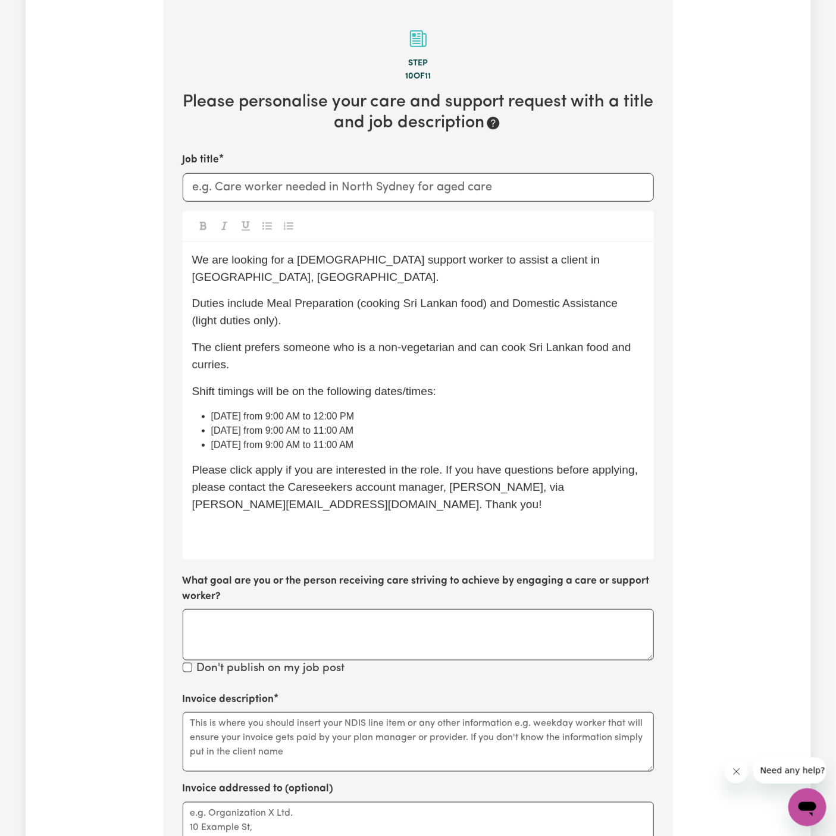
click at [470, 410] on li "[DATE] from 9:00 AM to 12:00 PM" at bounding box center [427, 417] width 433 height 14
click at [418, 410] on li "[DATE] from 9:00 AM to 12:00 PM" at bounding box center [427, 417] width 433 height 14
click at [267, 464] on span "Please click apply if you are interested in the role. If you have questions bef…" at bounding box center [416, 487] width 449 height 47
click at [302, 482] on p "Please click Apply if you are interested in the role. If you have questions bef…" at bounding box center [418, 487] width 452 height 51
click at [252, 523] on p "﻿" at bounding box center [418, 531] width 452 height 17
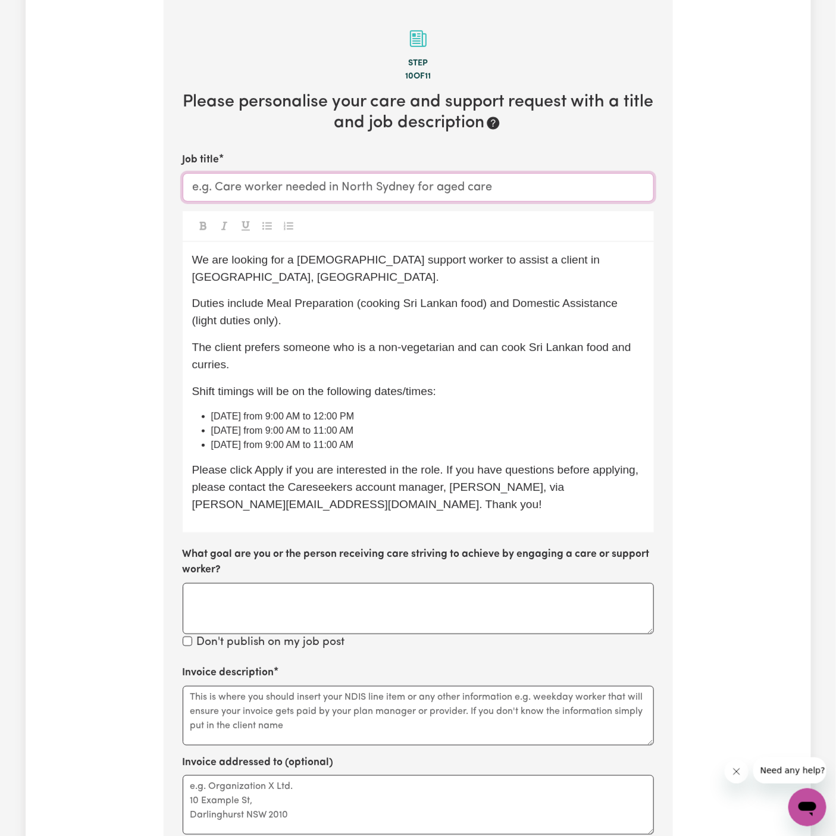
click at [302, 187] on input "Job title" at bounding box center [418, 187] width 471 height 29
paste input "[DEMOGRAPHIC_DATA] Support Worker Needed In [GEOGRAPHIC_DATA], [GEOGRAPHIC_DATA]"
type input "[DEMOGRAPHIC_DATA] Support Worker Needed In [GEOGRAPHIC_DATA], [GEOGRAPHIC_DATA]"
click at [358, 249] on div "We are looking for a [DEMOGRAPHIC_DATA] support worker to assist a client in [G…" at bounding box center [418, 387] width 471 height 290
click at [505, 209] on div "Job title [DEMOGRAPHIC_DATA] Support Worker Needed In [GEOGRAPHIC_DATA], [GEOGR…" at bounding box center [418, 401] width 471 height 499
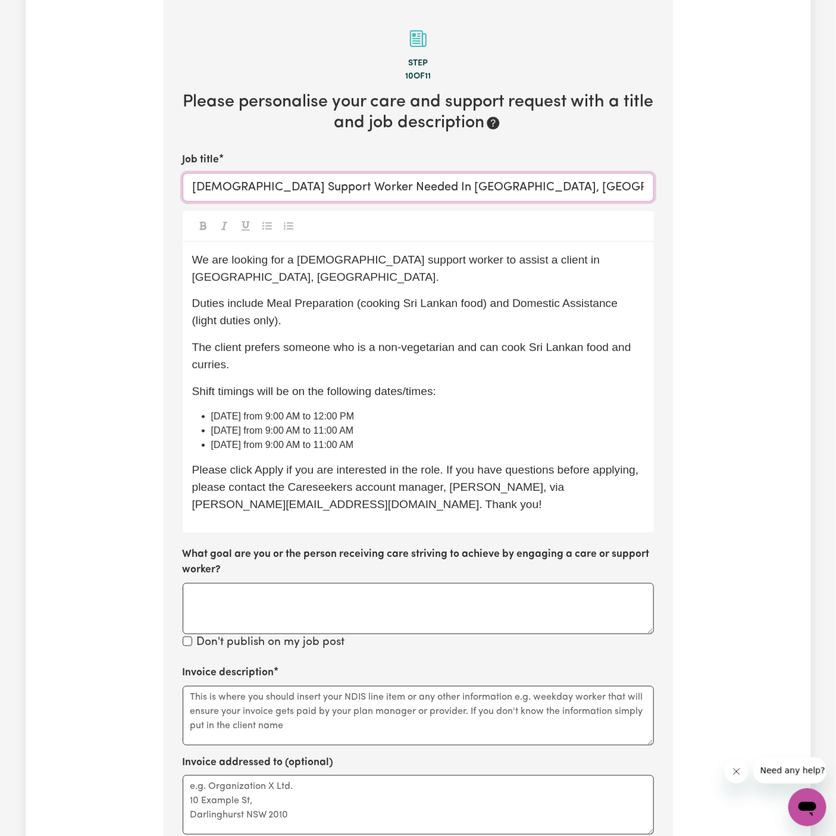
click at [502, 187] on input "[DEMOGRAPHIC_DATA] Support Worker Needed In [GEOGRAPHIC_DATA], [GEOGRAPHIC_DATA]" at bounding box center [418, 187] width 471 height 29
click at [297, 341] on span "The client prefers someone who is a non-vegetarian and can cook Sri Lankan food…" at bounding box center [413, 356] width 442 height 30
click at [335, 295] on p "Duties include Meal Preparation (cooking Sri Lankan food) and Domestic Assistan…" at bounding box center [418, 312] width 452 height 35
click at [376, 295] on p "Duties include Meal Preparation (cooking Sri Lankan food) and Domestic Assistan…" at bounding box center [418, 312] width 452 height 35
click at [366, 341] on span "The client prefers someone who is a non-vegetarian and can cook Sri Lankan food…" at bounding box center [413, 356] width 442 height 30
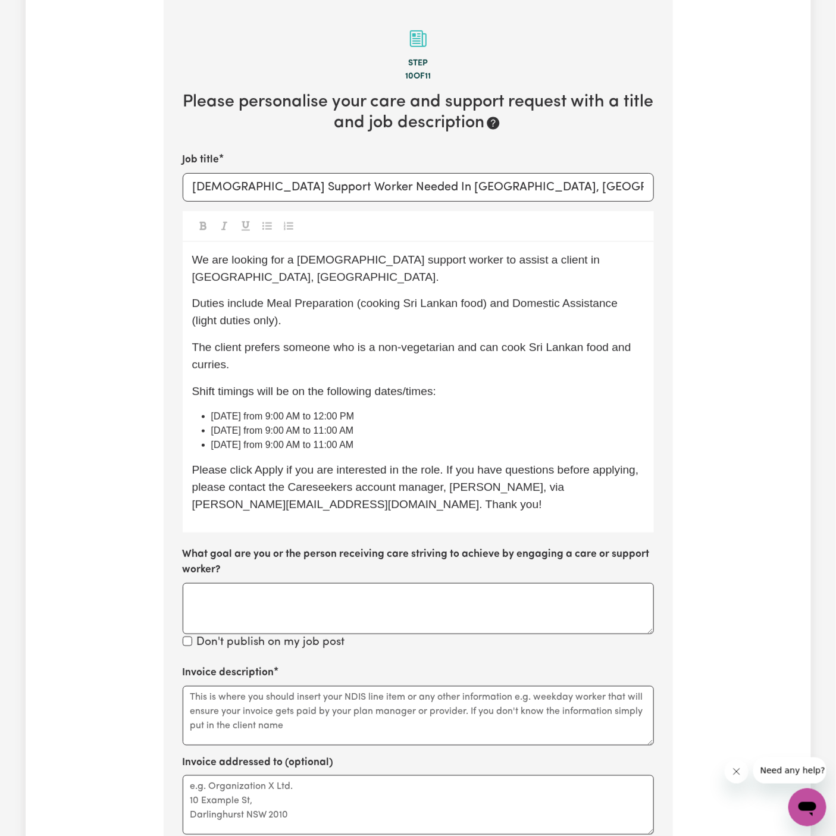
click at [354, 297] on span "Duties include Meal Preparation (cooking Sri Lankan food) and Domestic Assistan…" at bounding box center [406, 312] width 429 height 30
drag, startPoint x: 486, startPoint y: 287, endPoint x: 390, endPoint y: 287, distance: 95.2
click at [390, 297] on span "Duties include Meal Preparation (cooking Sri Lankan food) and Domestic Assistan…" at bounding box center [406, 312] width 429 height 30
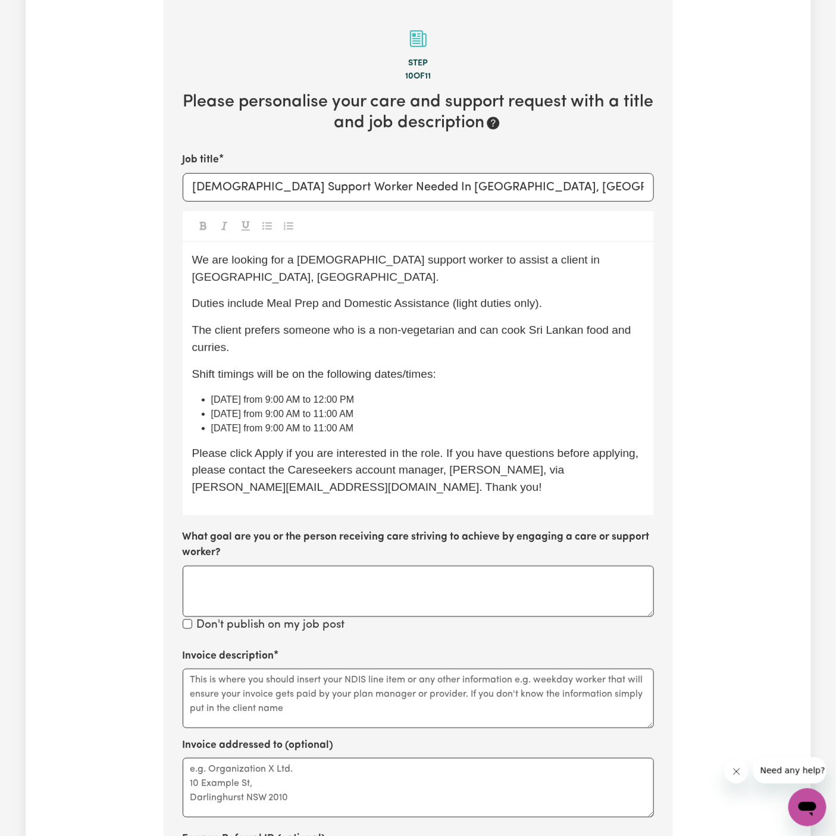
click at [433, 324] on span "The client prefers someone who is a non-vegetarian and can cook Sri Lankan food…" at bounding box center [413, 339] width 442 height 30
click at [386, 339] on div "We are looking for a [DEMOGRAPHIC_DATA] support worker to assist a client in [G…" at bounding box center [418, 378] width 471 height 273
click at [423, 368] on span "Shift timings will be on the following dates/times:" at bounding box center [314, 374] width 245 height 12
click at [355, 373] on div "We are looking for a [DEMOGRAPHIC_DATA] support worker to assist a client in [G…" at bounding box center [418, 378] width 471 height 273
click at [344, 491] on div "We are looking for a [DEMOGRAPHIC_DATA] support worker to assist a client in [G…" at bounding box center [418, 378] width 471 height 273
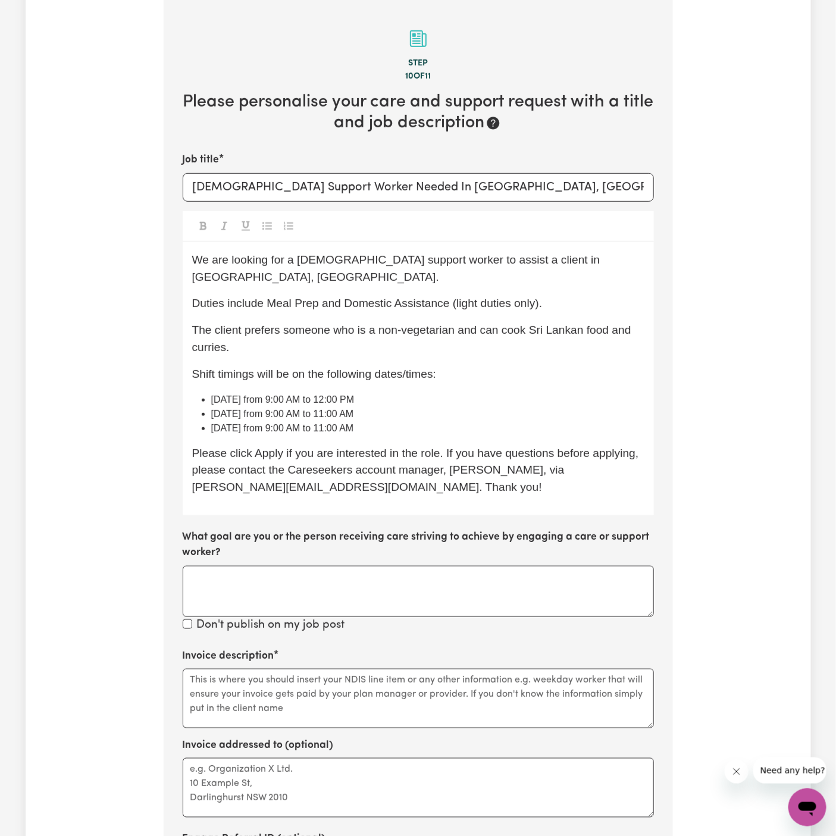
click at [238, 508] on div "Job title [DEMOGRAPHIC_DATA] Support Worker Needed In [GEOGRAPHIC_DATA], [GEOGR…" at bounding box center [418, 393] width 471 height 482
click at [352, 766] on textarea "Invoice addressed to (optional)" at bounding box center [418, 788] width 471 height 60
paste textarea "c/o Vitality Club"
type textarea "c/o Vitality Club"
click at [358, 209] on div "Job title [DEMOGRAPHIC_DATA] Support Worker Needed In [GEOGRAPHIC_DATA], [GEOGR…" at bounding box center [418, 393] width 471 height 482
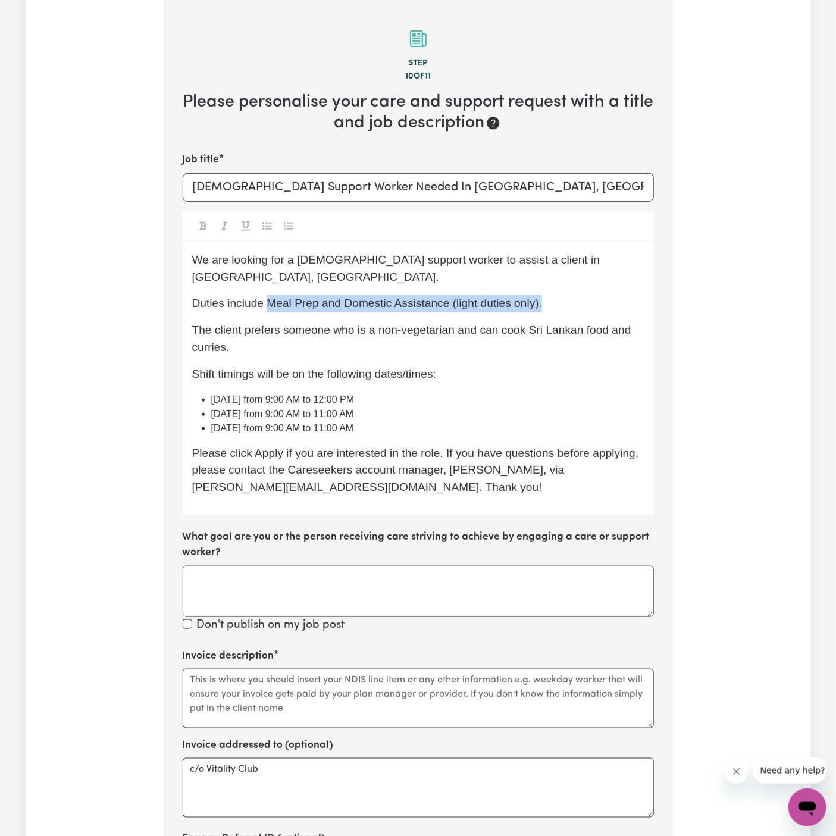
drag, startPoint x: 268, startPoint y: 289, endPoint x: 626, endPoint y: 290, distance: 357.7
click at [626, 295] on p "Duties include Meal Prep and Domestic Assistance (light duties only)." at bounding box center [418, 303] width 452 height 17
copy span "Meal Prep and Domestic Assistance (light duties only)."
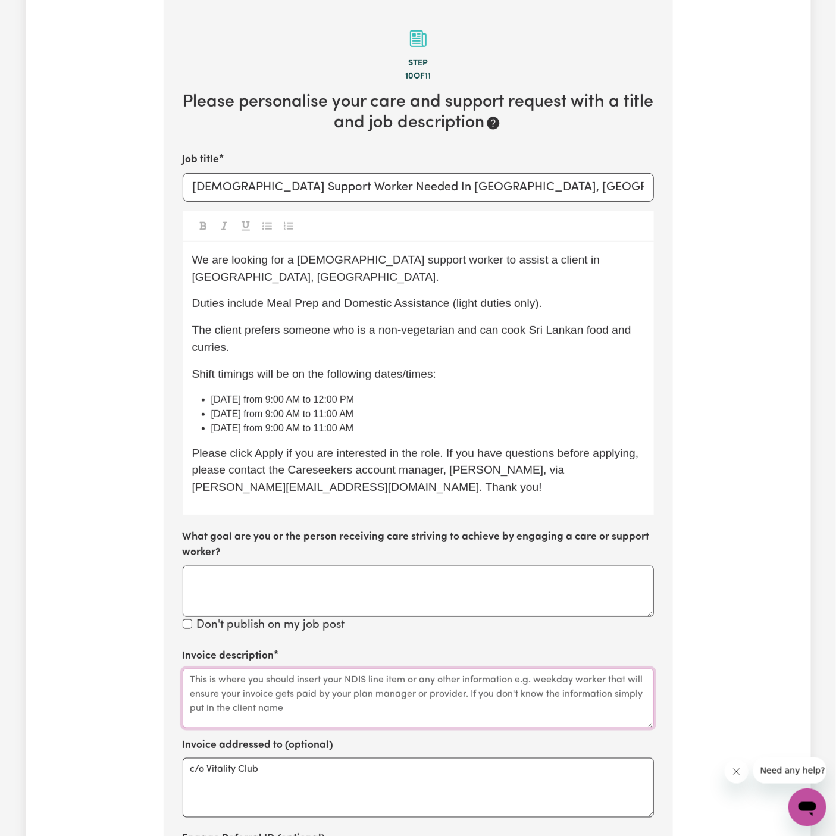
click at [272, 669] on textarea "Invoice description" at bounding box center [418, 699] width 471 height 60
paste textarea "Meal Prep and Domestic Assistance (light duties only)."
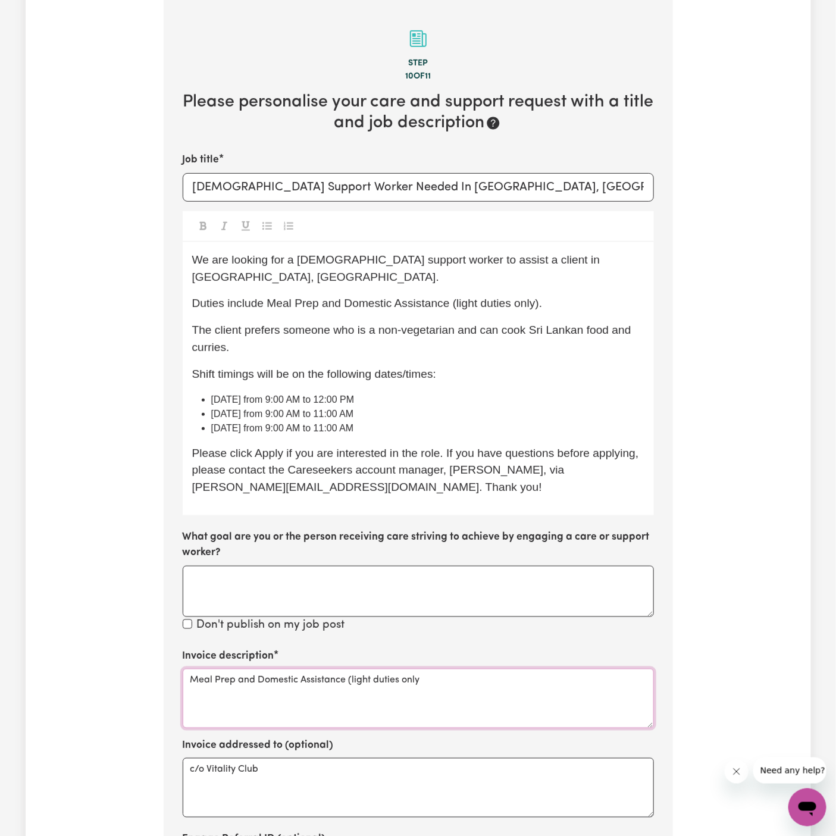
drag, startPoint x: 349, startPoint y: 662, endPoint x: 527, endPoint y: 661, distance: 177.4
click at [527, 669] on textarea "Meal Prep and Domestic Assistance (light duties only" at bounding box center [418, 699] width 471 height 60
type textarea "Meal Prep and Domestic Assistance"
drag, startPoint x: 227, startPoint y: 257, endPoint x: 237, endPoint y: 271, distance: 17.9
click at [226, 257] on span "We are looking for a [DEMOGRAPHIC_DATA] support worker to assist a client in [G…" at bounding box center [397, 269] width 411 height 30
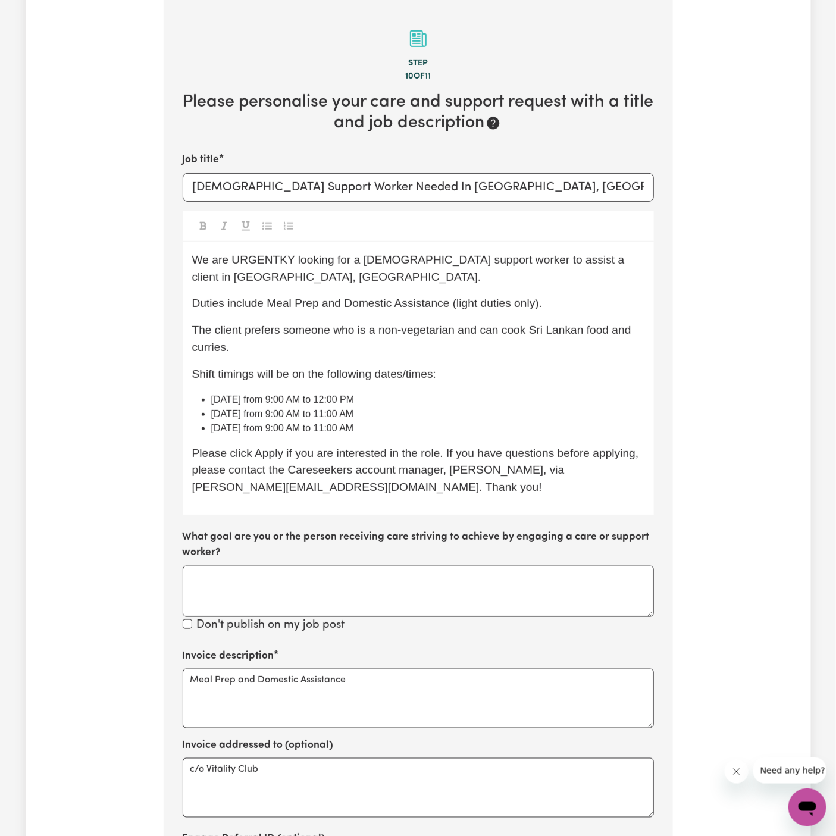
click at [283, 258] on span "We are URGENTKY looking for a [DEMOGRAPHIC_DATA] support worker to assist a cli…" at bounding box center [410, 269] width 436 height 30
click at [253, 265] on span "We are URGENT"Y looking for a [DEMOGRAPHIC_DATA] support worker to assist a cli…" at bounding box center [408, 269] width 432 height 30
click at [432, 302] on span "Duties include Meal Prep and Domestic Assistance (light duties only)." at bounding box center [367, 303] width 351 height 12
click at [359, 279] on p "We are URGENTLY looking for a [DEMOGRAPHIC_DATA] support worker to assist a cli…" at bounding box center [418, 269] width 452 height 35
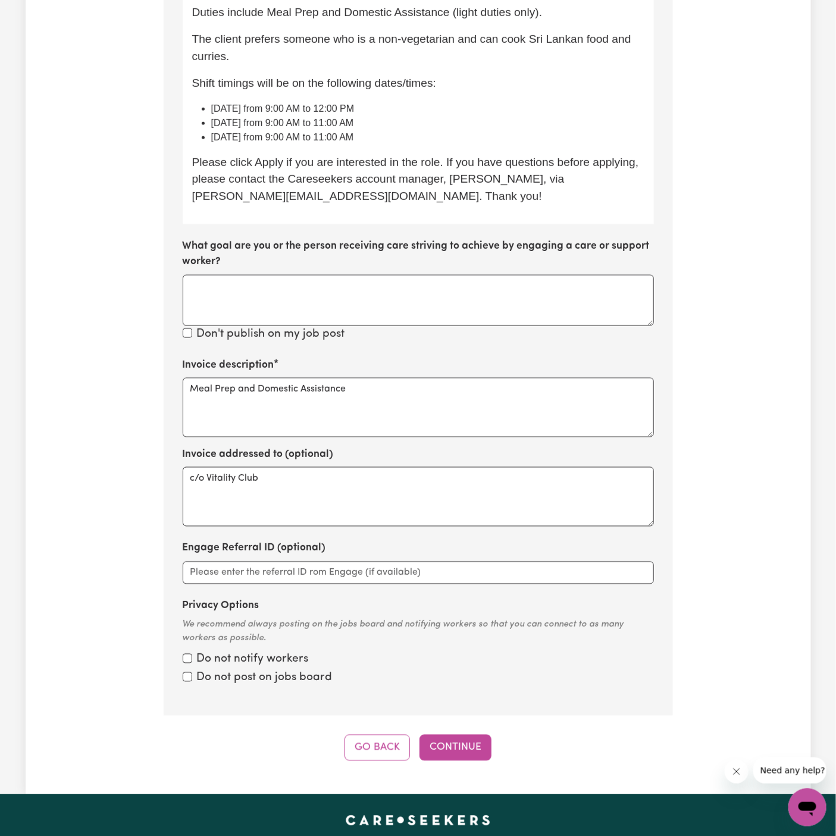
scroll to position [554, 0]
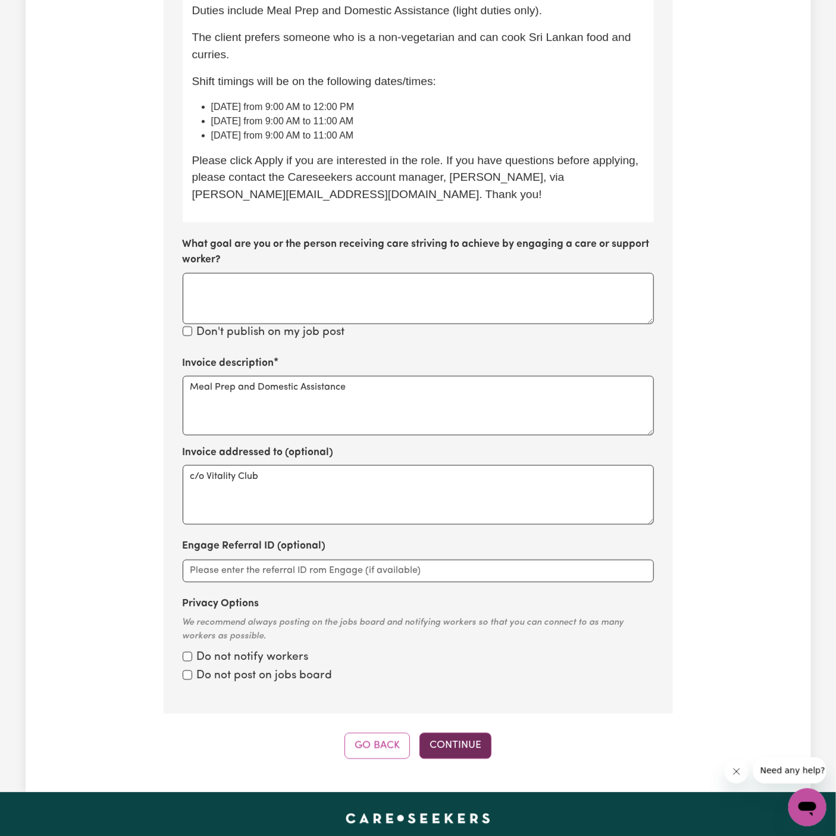
click at [460, 743] on button "Continue" at bounding box center [456, 746] width 72 height 26
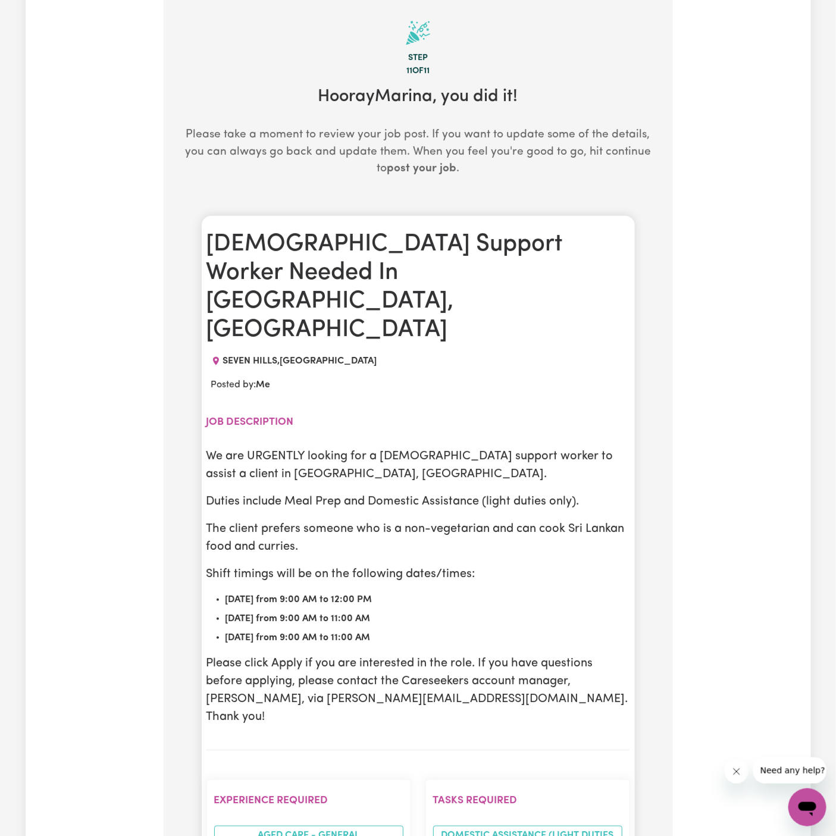
scroll to position [261, 0]
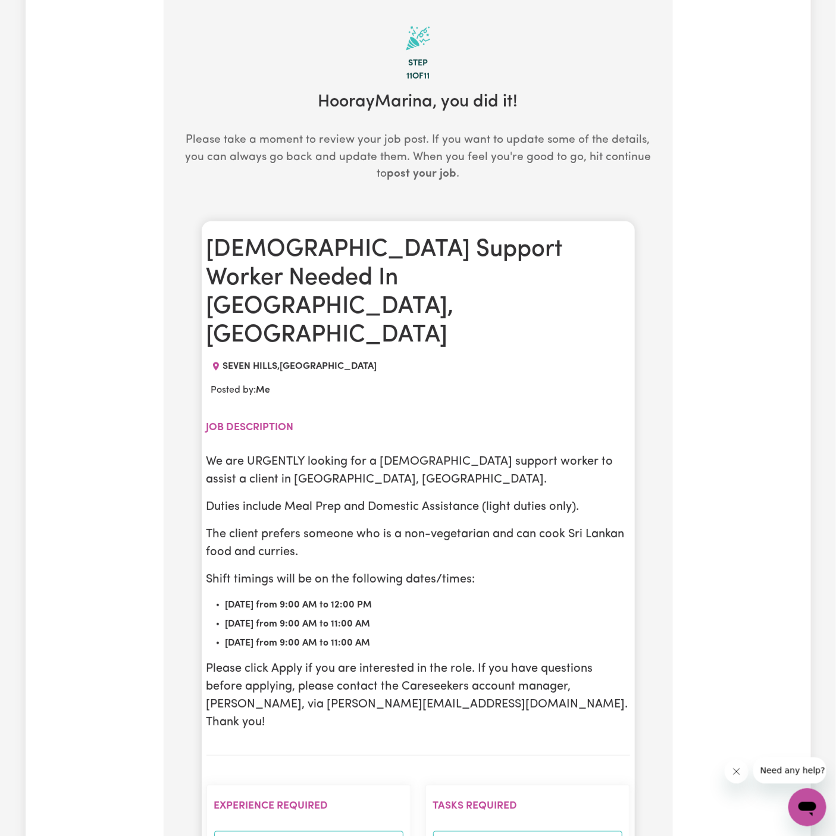
click at [424, 453] on p "We are URGENTLY looking for a [DEMOGRAPHIC_DATA] support worker to assist a cli…" at bounding box center [419, 471] width 424 height 36
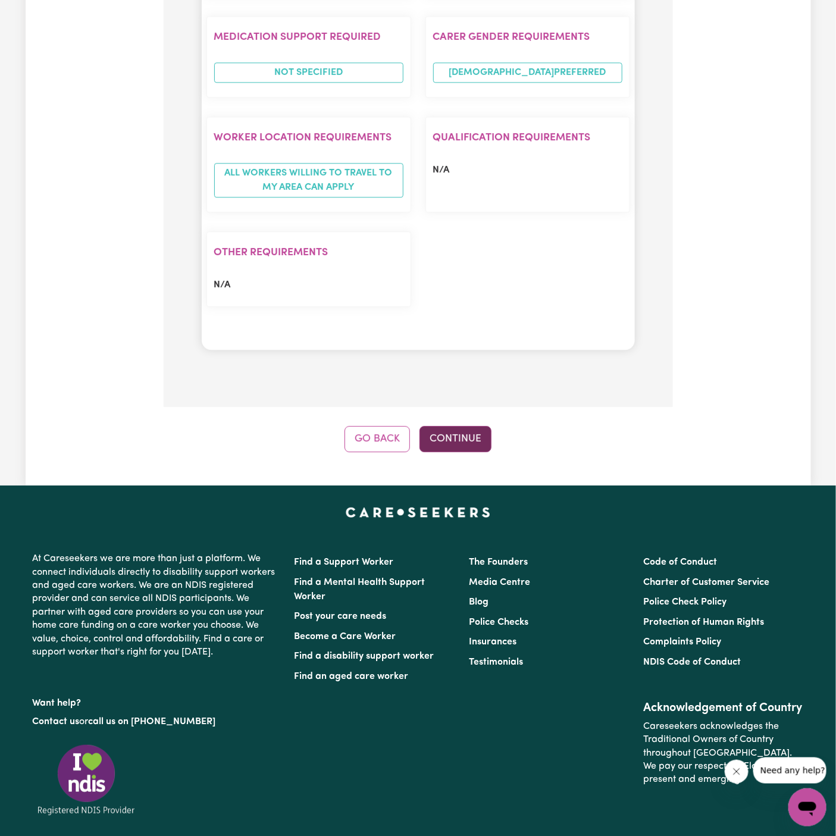
click at [452, 426] on button "Continue" at bounding box center [456, 439] width 72 height 26
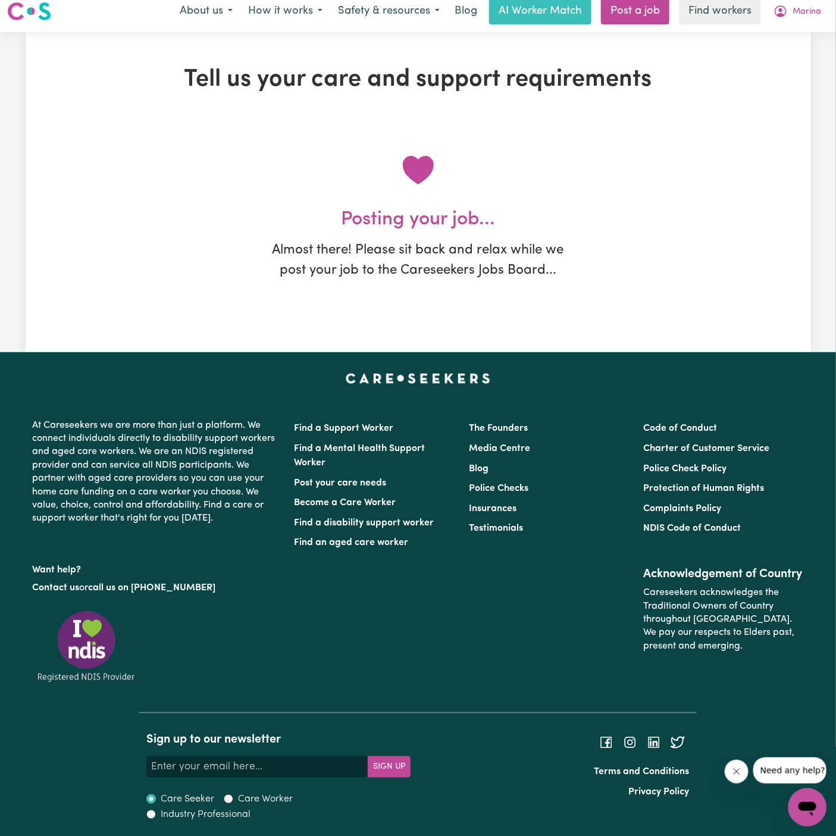
scroll to position [0, 0]
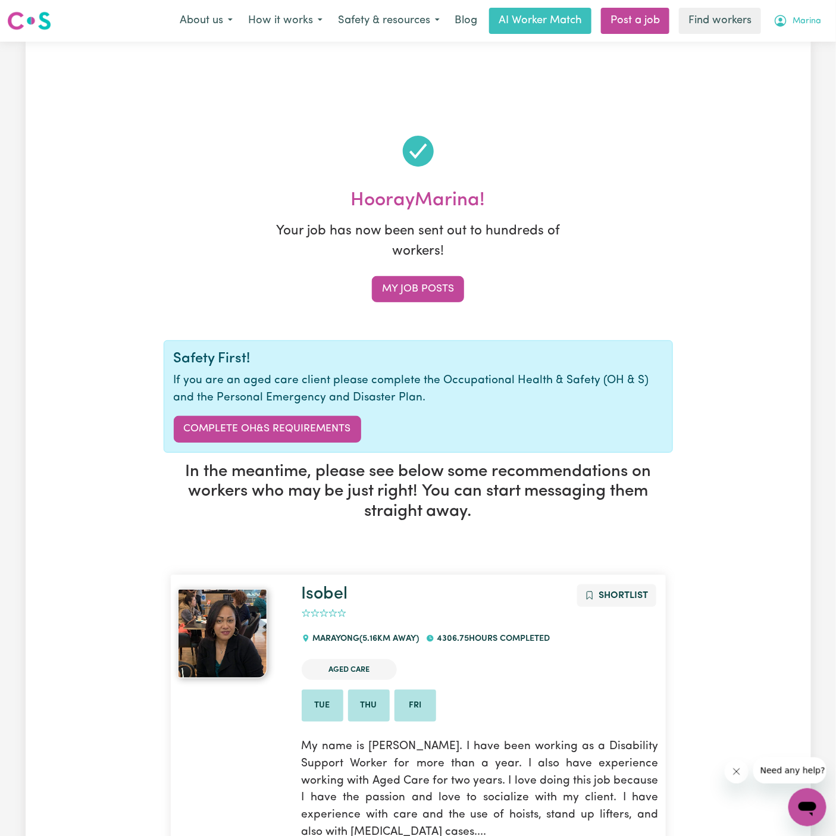
click at [804, 25] on span "Marina" at bounding box center [807, 21] width 29 height 13
click at [804, 33] on div "About us How it works Safety & resources Blog AI Worker Match Post a job Find w…" at bounding box center [500, 21] width 657 height 26
click at [804, 16] on span "Marina" at bounding box center [807, 21] width 29 height 13
click at [804, 40] on link "My Dashboard" at bounding box center [781, 46] width 94 height 23
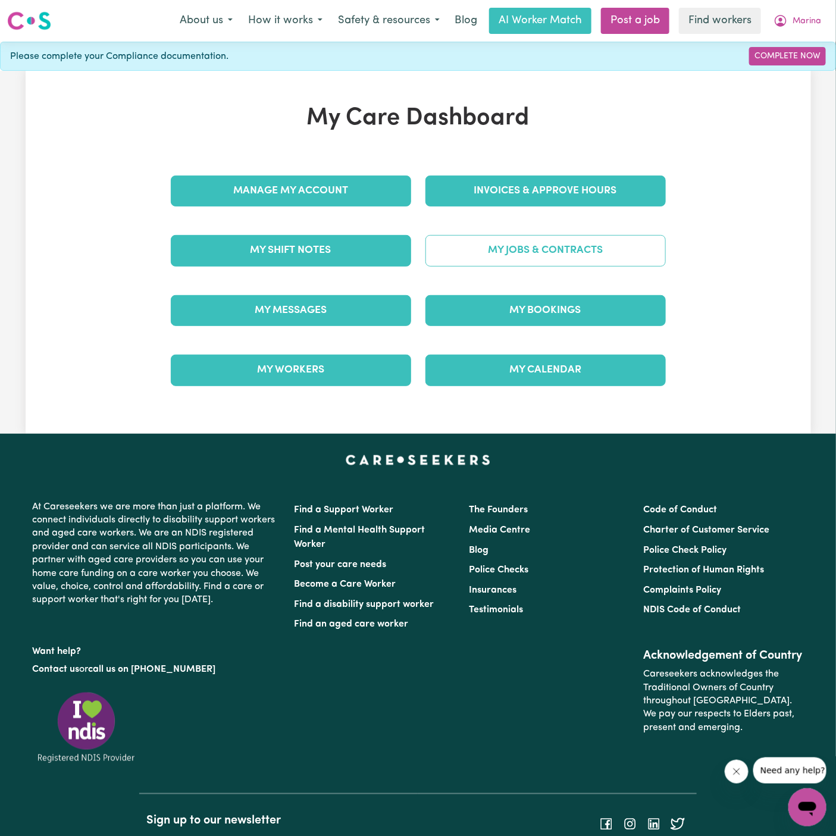
click at [556, 246] on link "My Jobs & Contracts" at bounding box center [546, 250] width 240 height 31
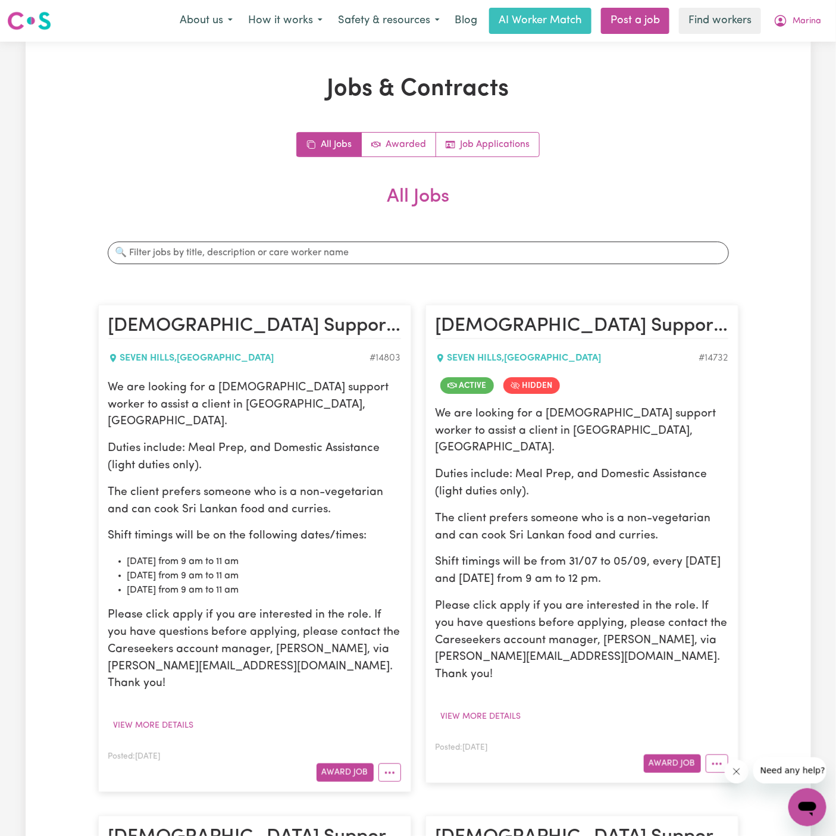
click at [282, 569] on li "[DATE] from 9 am to 11 am" at bounding box center [264, 576] width 274 height 14
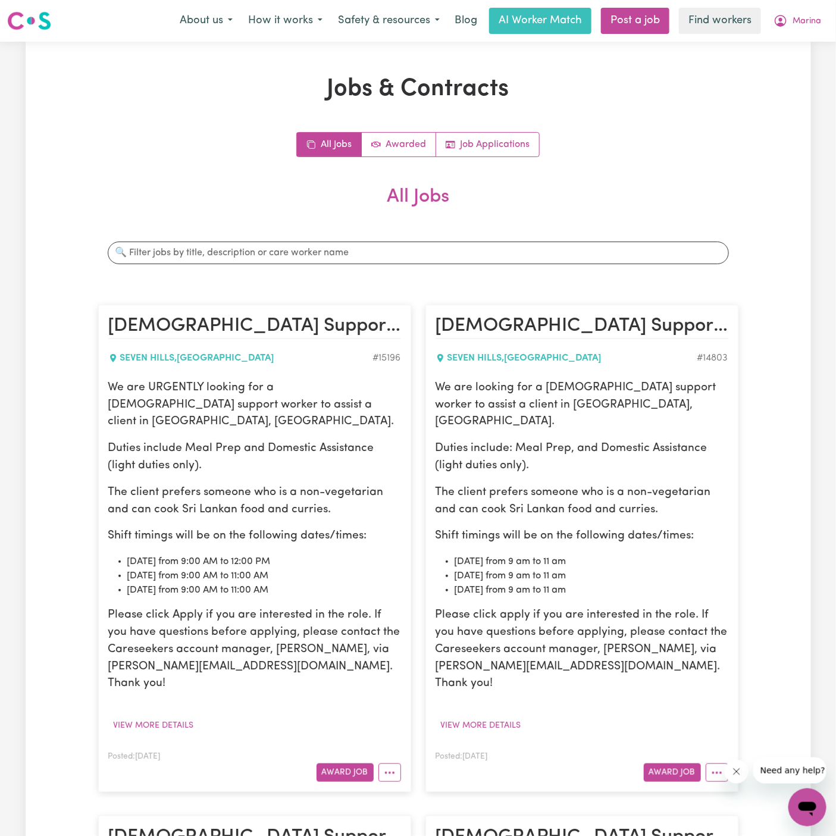
drag, startPoint x: 110, startPoint y: 385, endPoint x: 356, endPoint y: 568, distance: 307.0
click at [356, 568] on div "We are URGENTLY looking for a [DEMOGRAPHIC_DATA] support worker to assist a cli…" at bounding box center [254, 536] width 293 height 313
copy div "We are URGENTLY looking for a [DEMOGRAPHIC_DATA] support worker to assist a cli…"
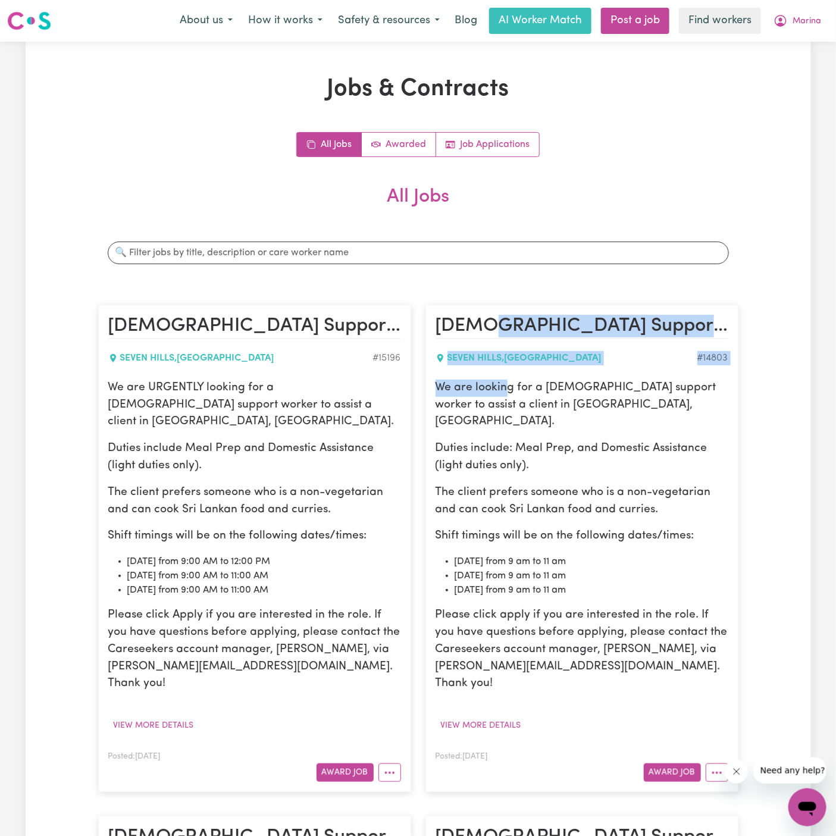
click at [487, 243] on section "All Jobs Search jobs [DEMOGRAPHIC_DATA] Support Worker Needed In [GEOGRAPHIC_DA…" at bounding box center [418, 746] width 640 height 1121
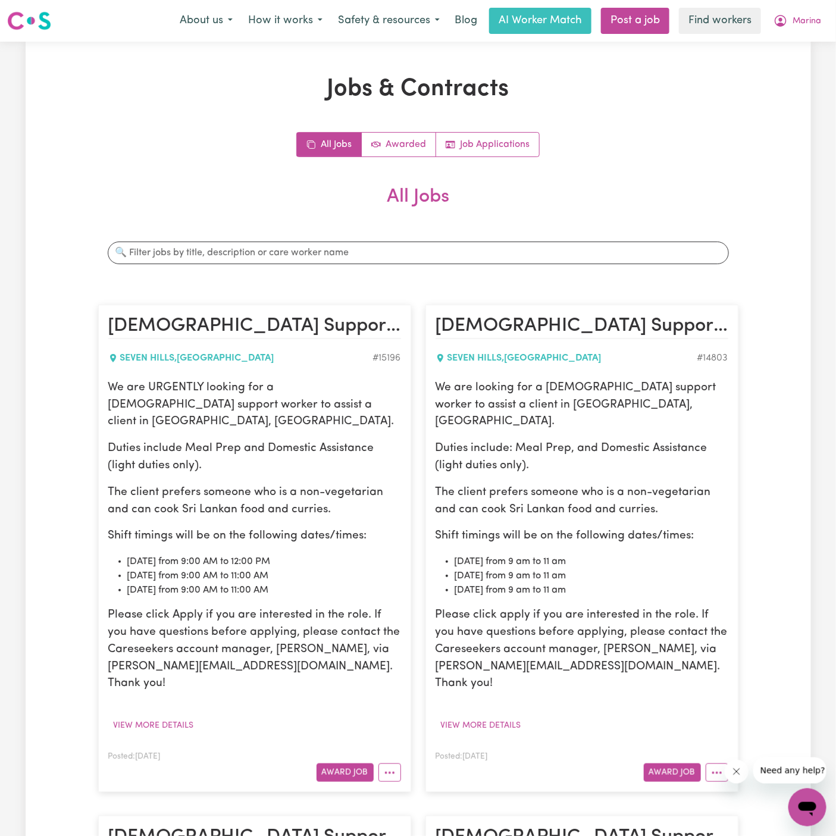
click at [495, 157] on div "All Jobs Awarded Job Applications" at bounding box center [418, 144] width 640 height 25
click at [505, 157] on div "All Jobs Awarded Job Applications" at bounding box center [418, 144] width 640 height 25
click at [494, 137] on link "Job Applications" at bounding box center [487, 145] width 103 height 24
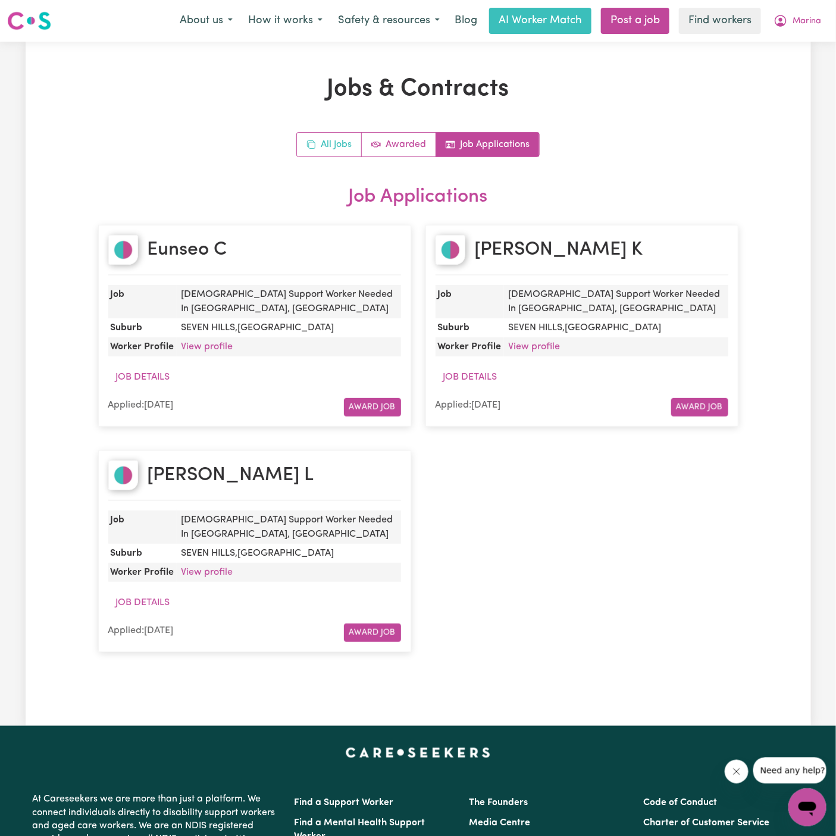
click at [331, 143] on link "All Jobs" at bounding box center [329, 145] width 65 height 24
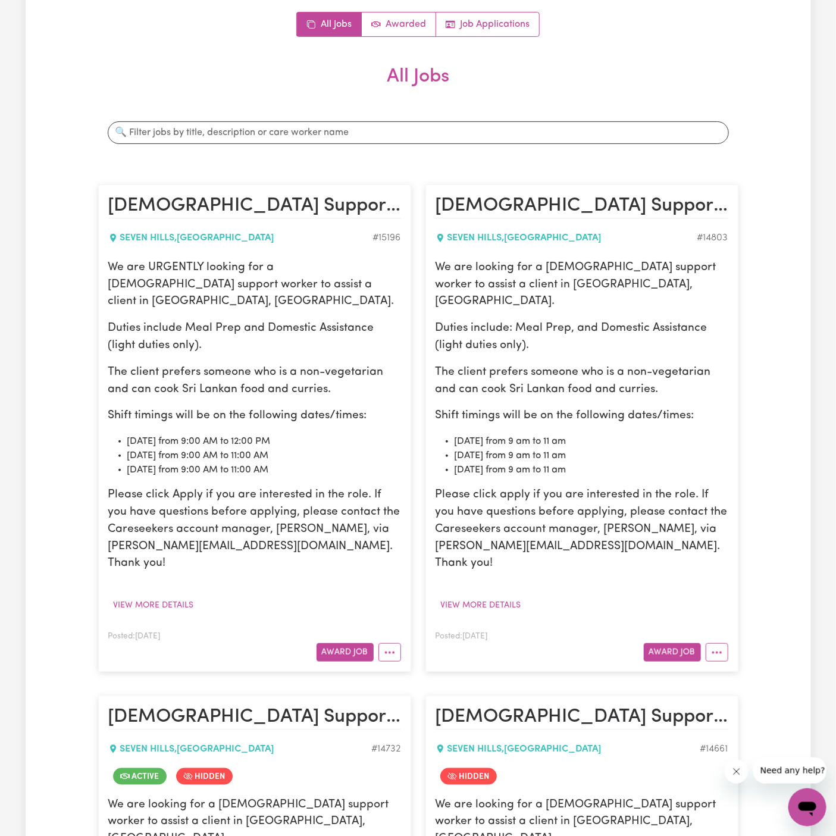
scroll to position [163, 0]
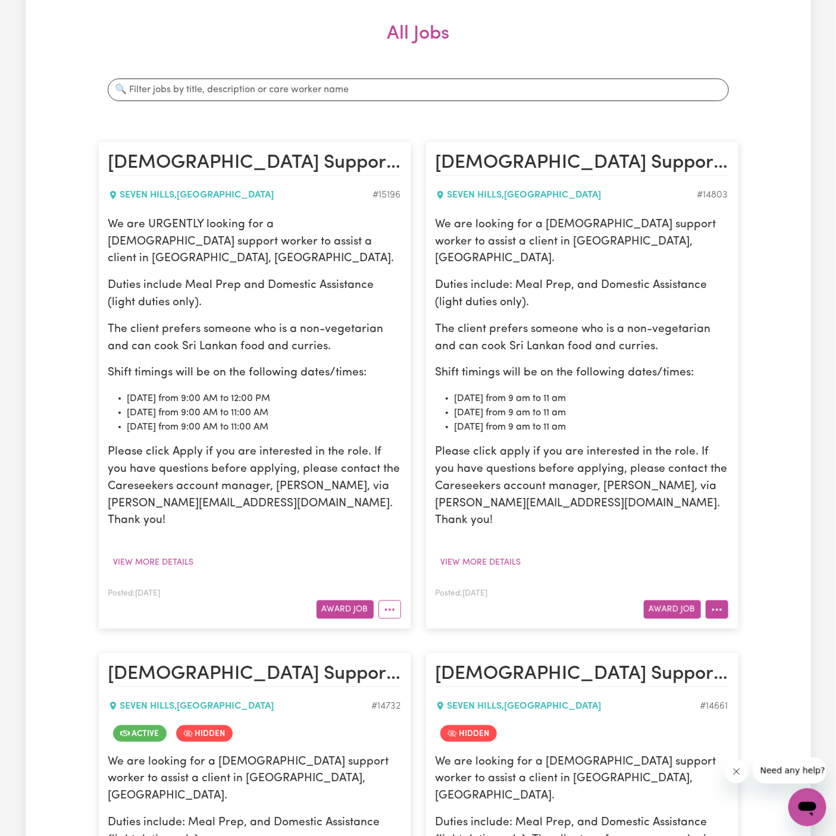
click at [715, 604] on icon "More options" at bounding box center [717, 610] width 12 height 12
click at [767, 625] on link "Hide Job" at bounding box center [754, 637] width 94 height 24
click at [720, 604] on icon "More options" at bounding box center [717, 610] width 12 height 12
click at [748, 625] on link "Hide Job" at bounding box center [754, 637] width 94 height 24
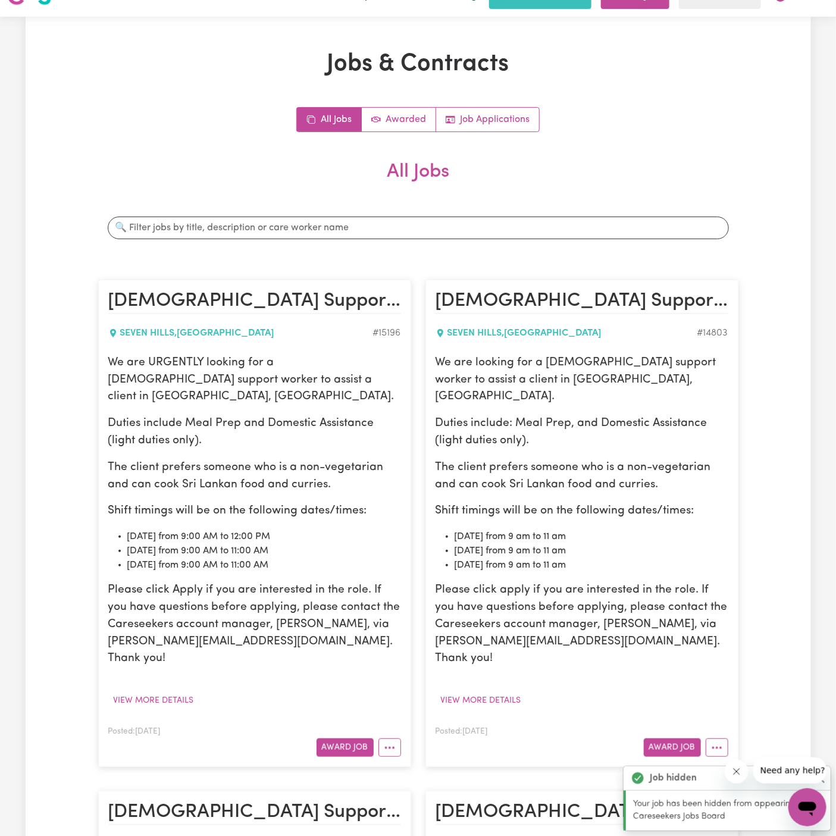
scroll to position [0, 0]
